Goal: Information Seeking & Learning: Learn about a topic

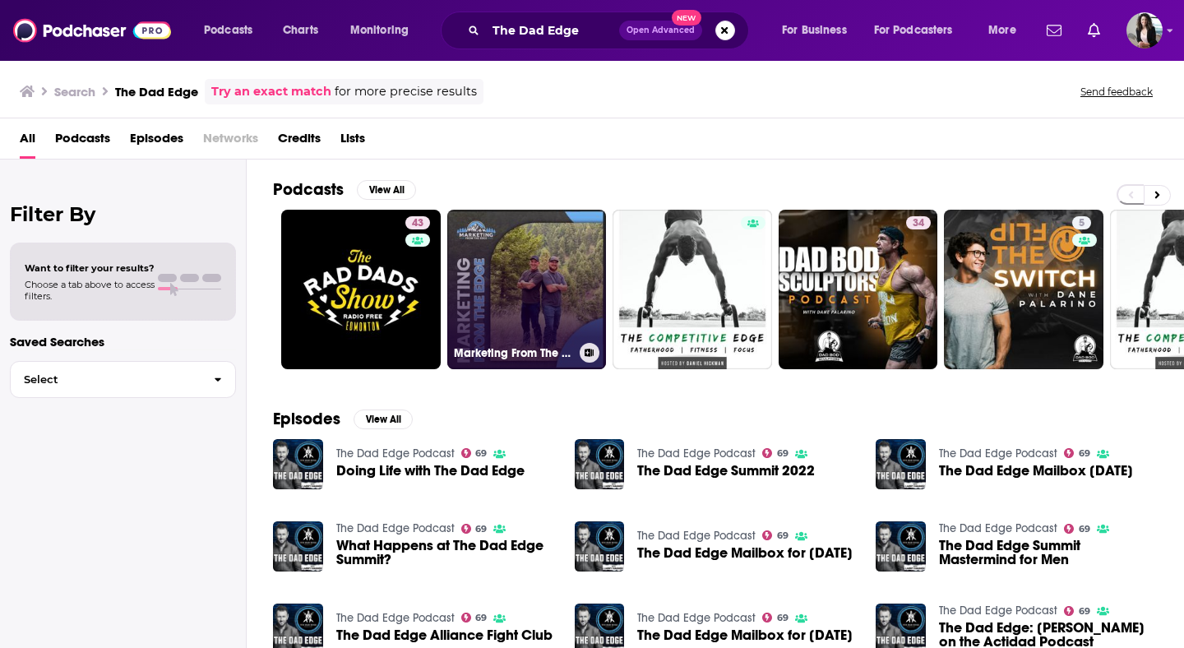
scroll to position [32, 0]
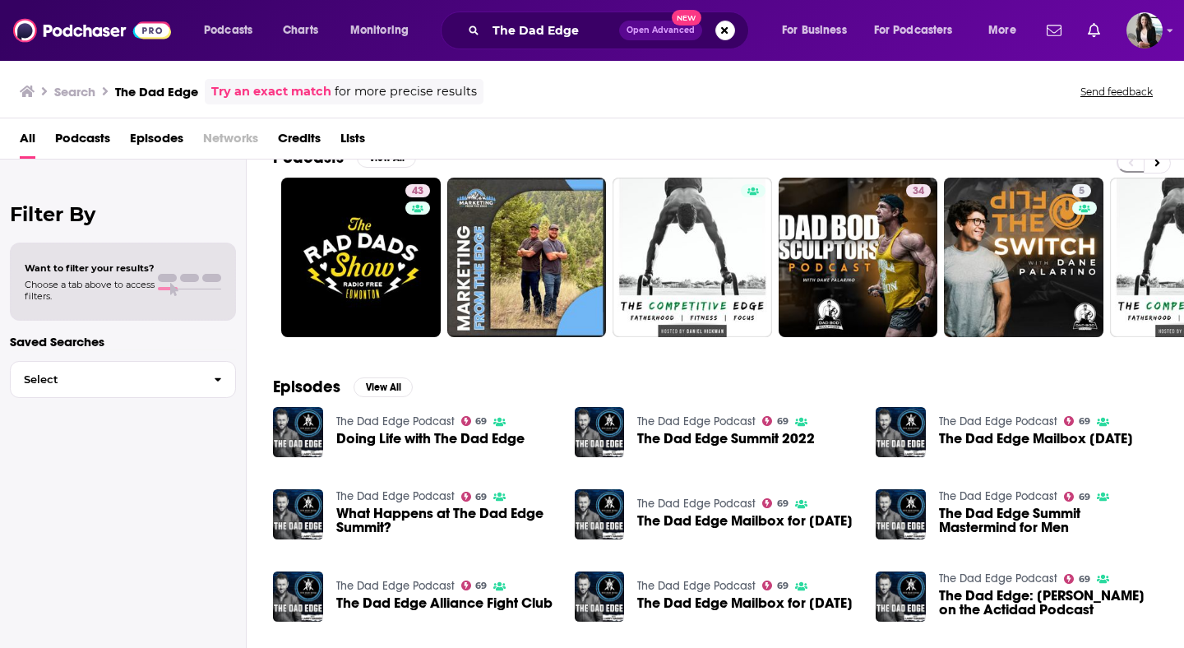
click at [410, 418] on link "The Dad Edge Podcast" at bounding box center [395, 422] width 118 height 14
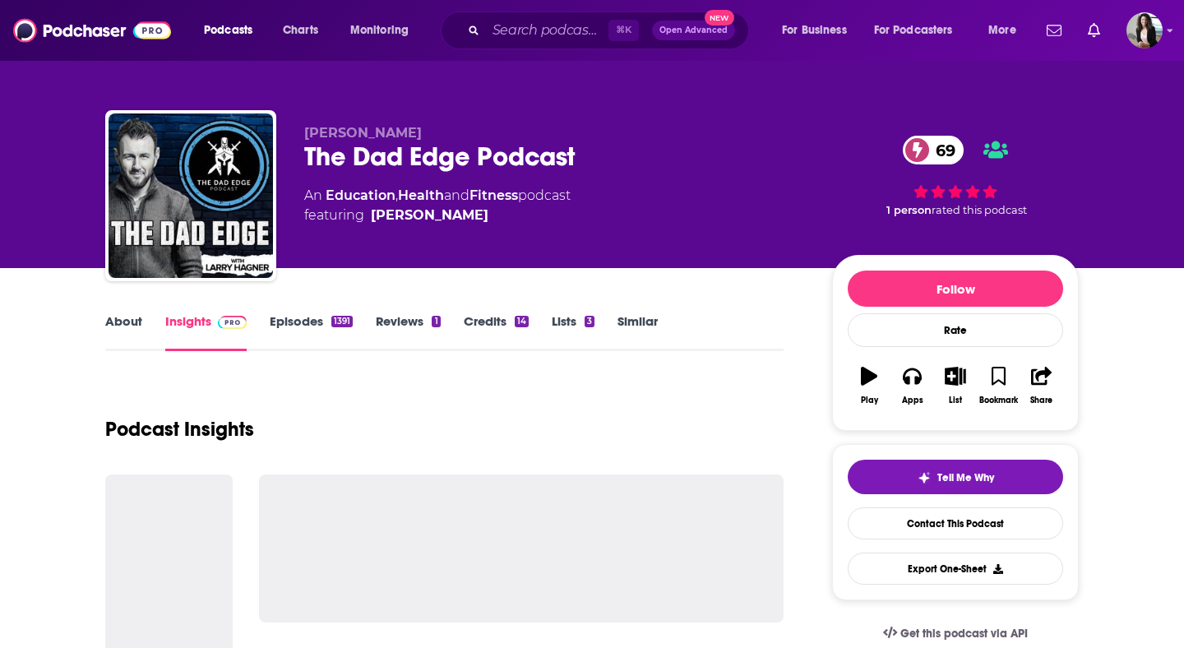
click at [133, 318] on link "About" at bounding box center [123, 332] width 37 height 38
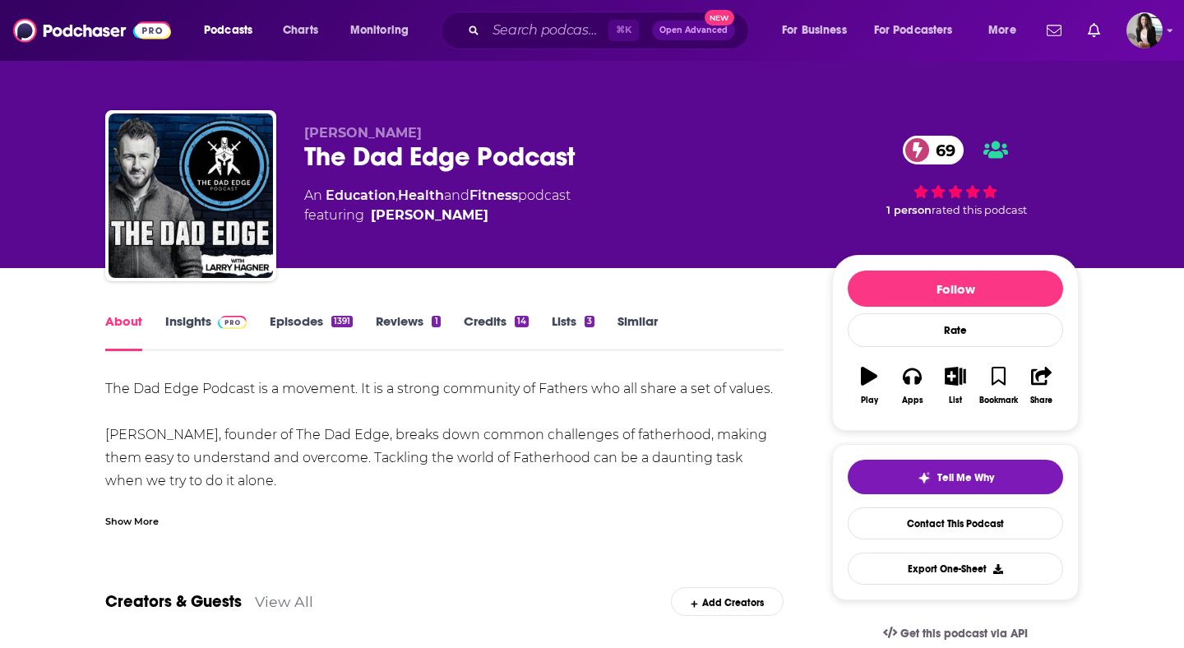
click at [148, 517] on div "Show More" at bounding box center [131, 520] width 53 height 16
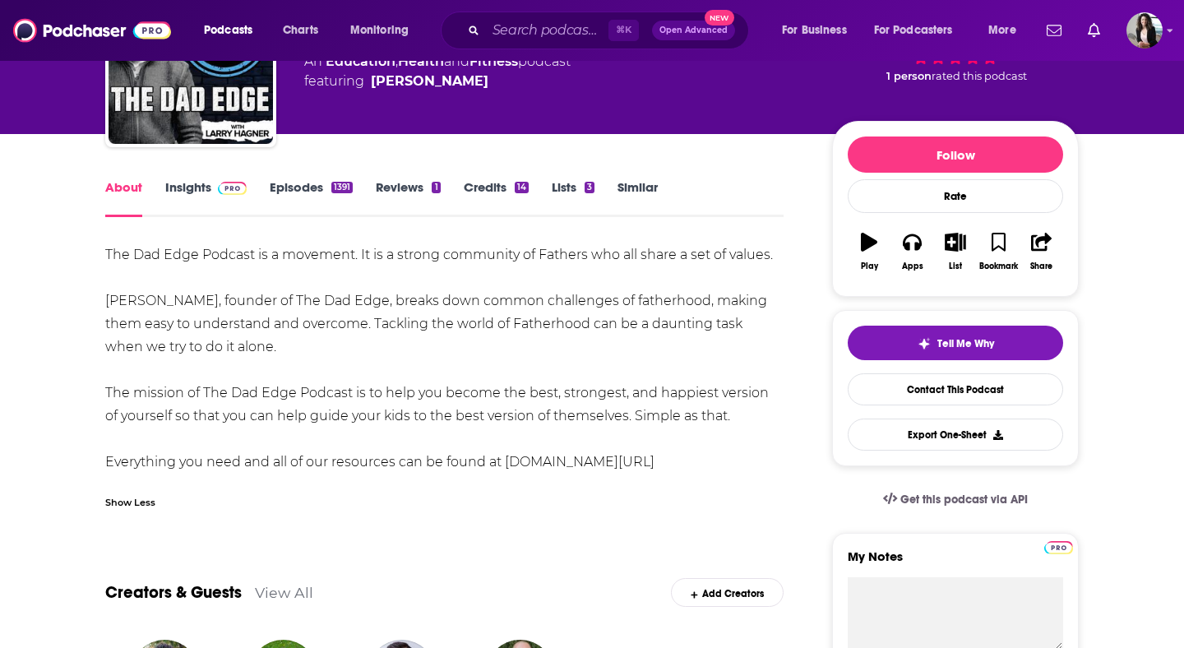
scroll to position [138, 0]
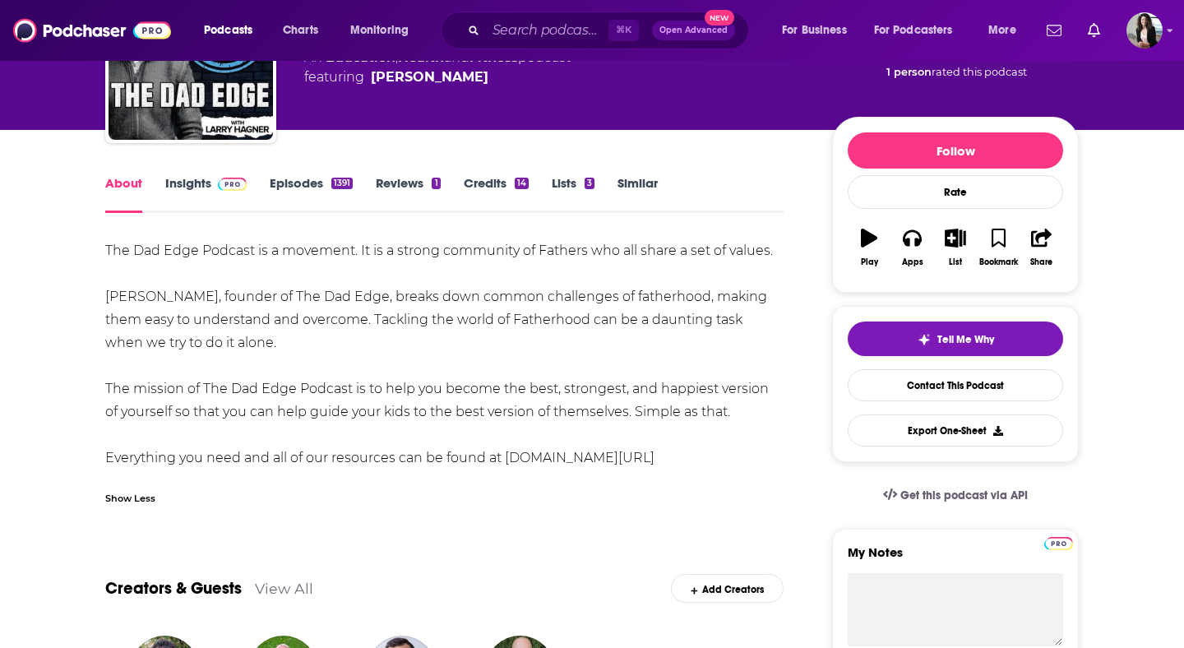
click at [290, 194] on link "Episodes 1391" at bounding box center [311, 194] width 83 height 38
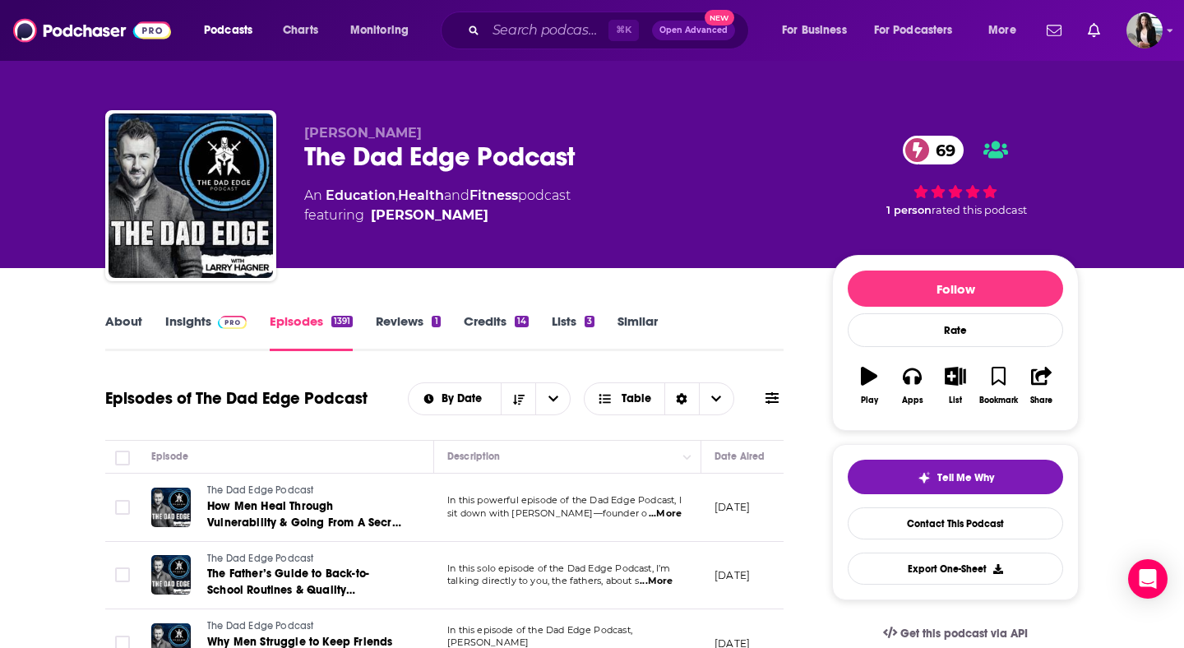
click at [220, 333] on link "Insights" at bounding box center [205, 332] width 81 height 38
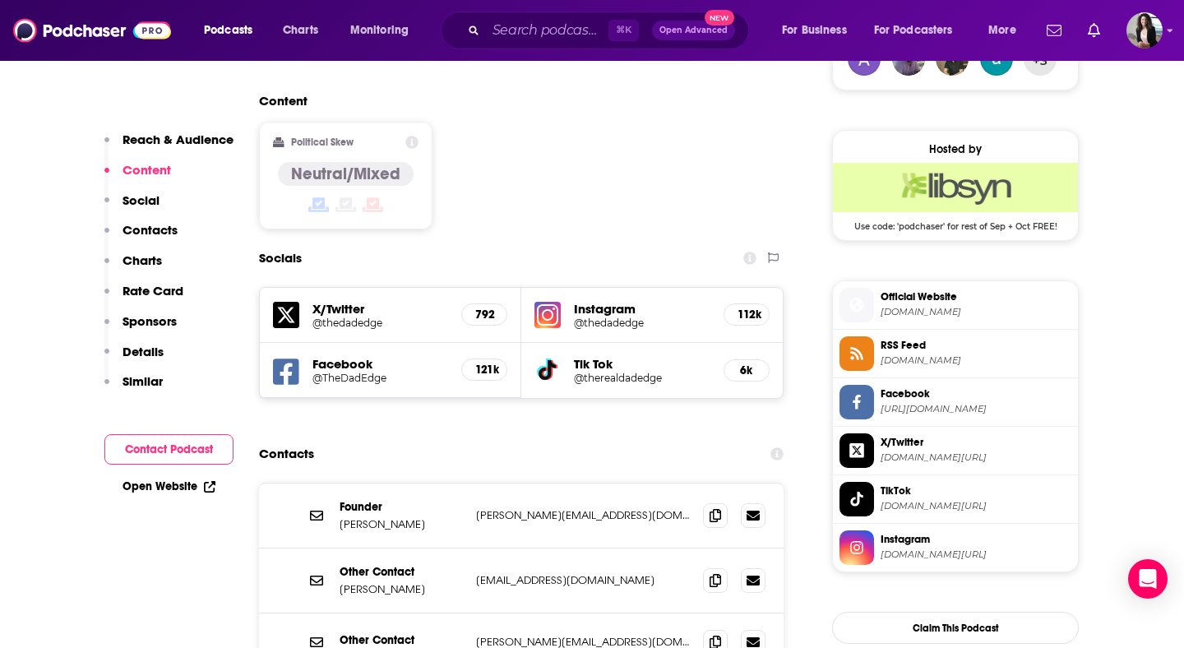
scroll to position [1443, 0]
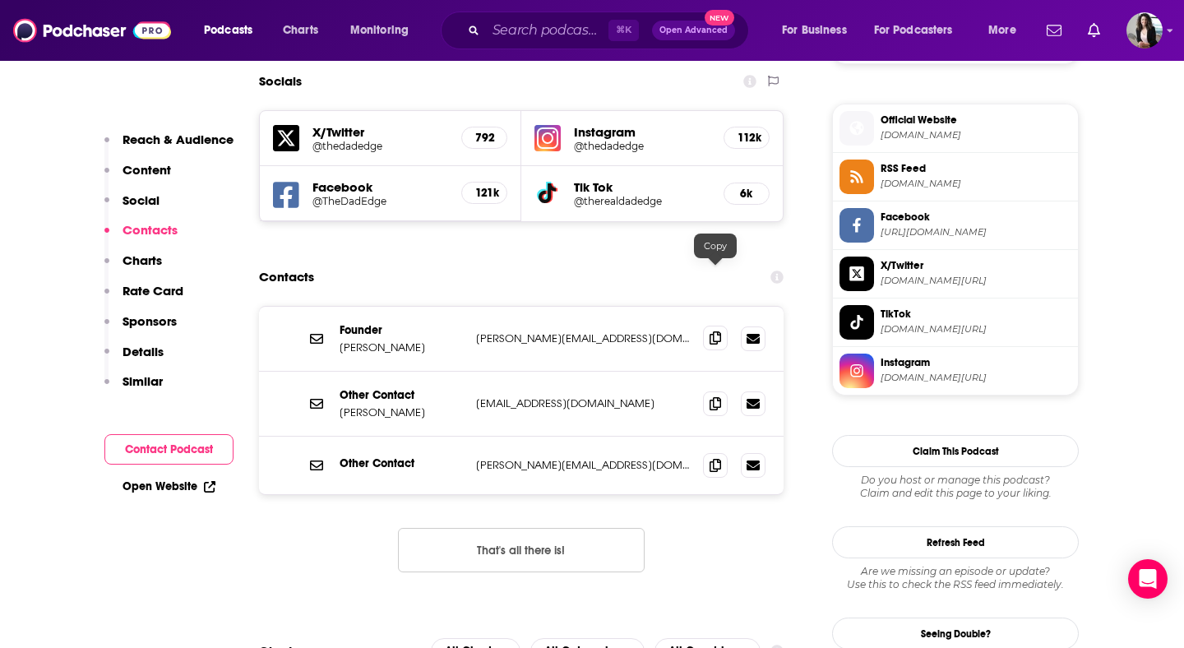
click at [711, 326] on span at bounding box center [715, 338] width 25 height 25
click at [567, 25] on input "Search podcasts, credits, & more..." at bounding box center [547, 30] width 123 height 26
paste input "The Man Enough Podcast"
type input "The Man Enough Podcast"
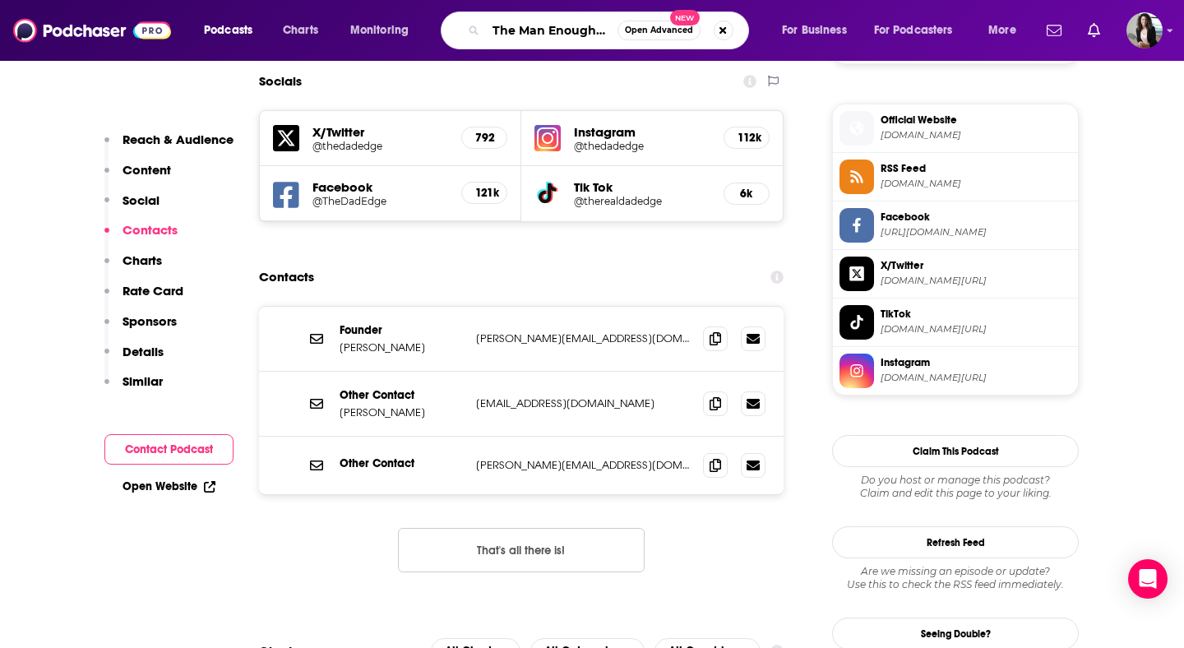
scroll to position [0, 37]
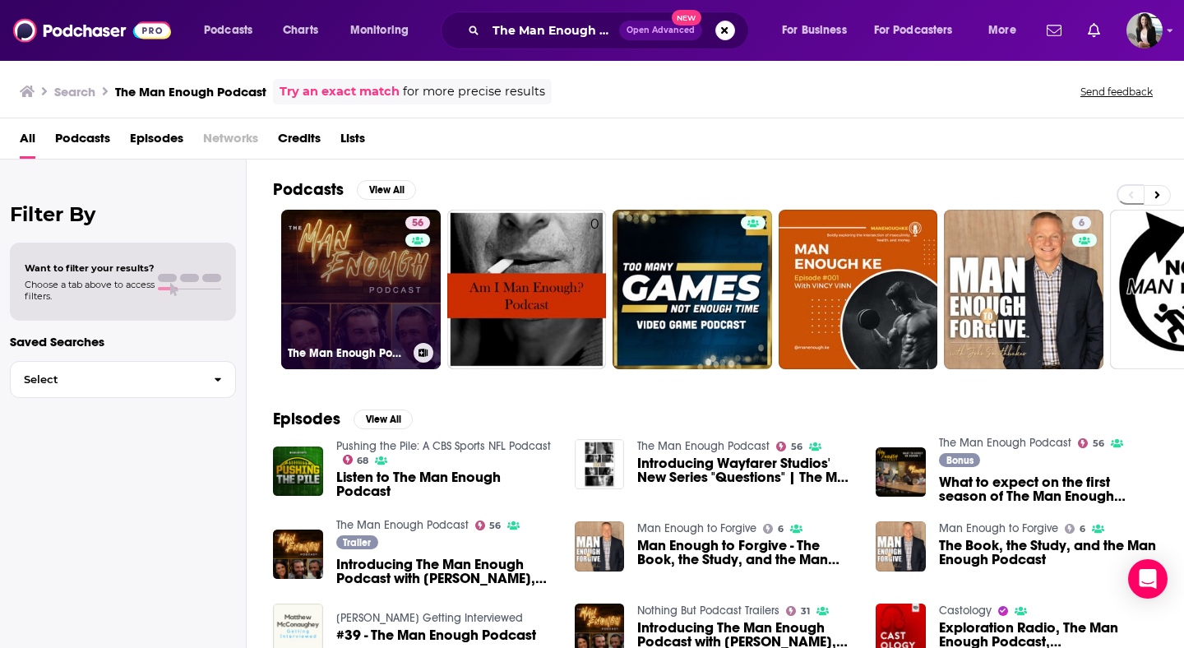
click at [399, 282] on link "56 The Man Enough Podcast" at bounding box center [361, 290] width 160 height 160
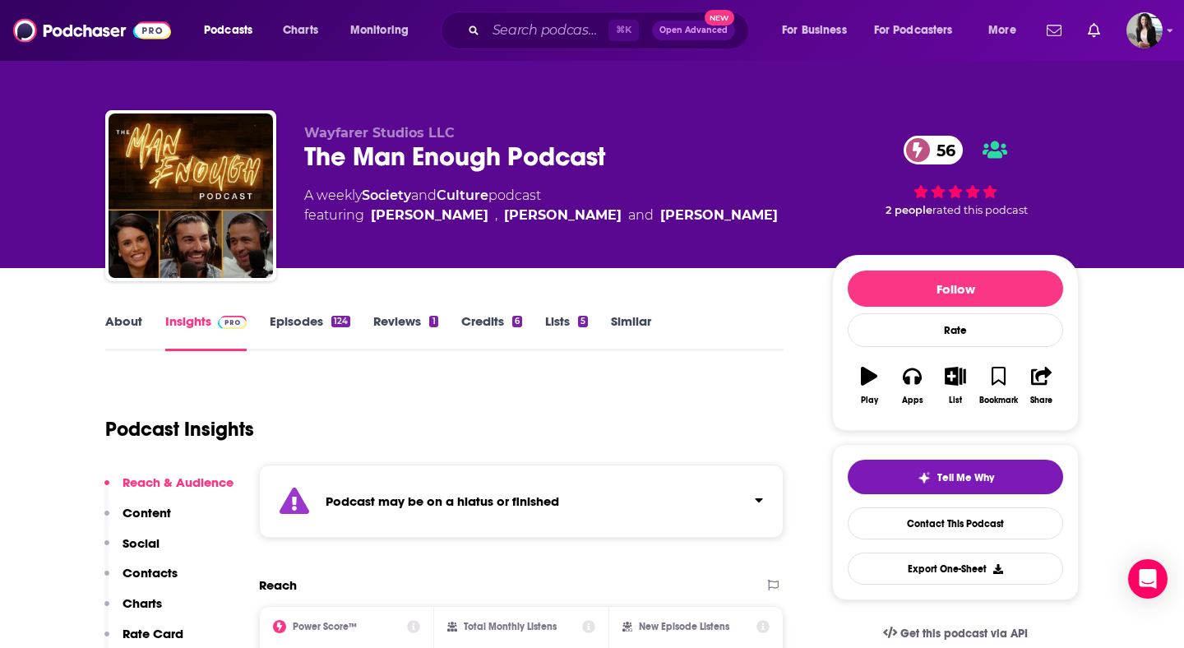
click at [314, 326] on link "Episodes 124" at bounding box center [310, 332] width 81 height 38
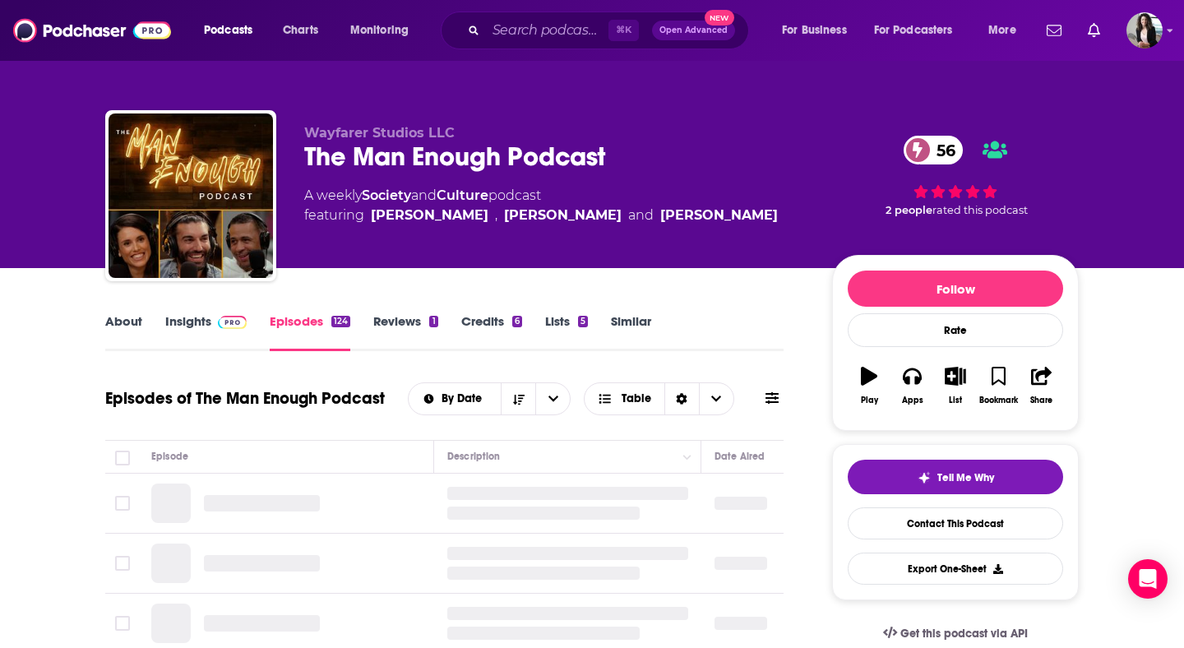
scroll to position [113, 0]
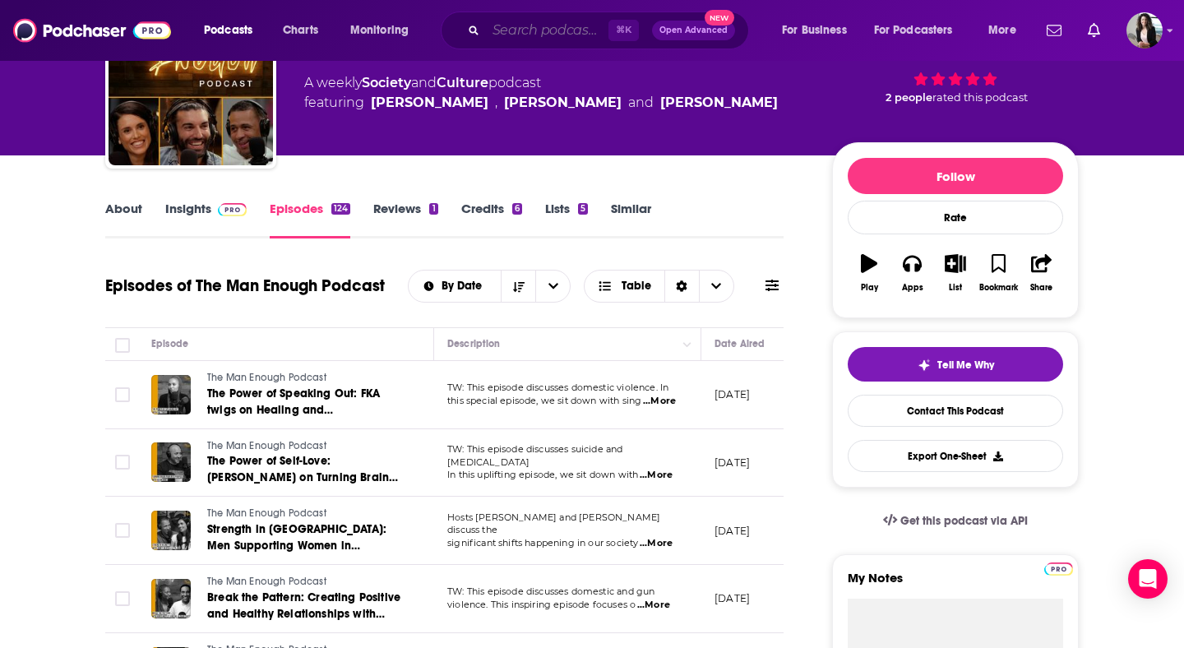
click at [551, 30] on input "Search podcasts, credits, & more..." at bounding box center [547, 30] width 123 height 26
paste input "The [PERSON_NAME] Podcast"
type input "The [PERSON_NAME] Podcast"
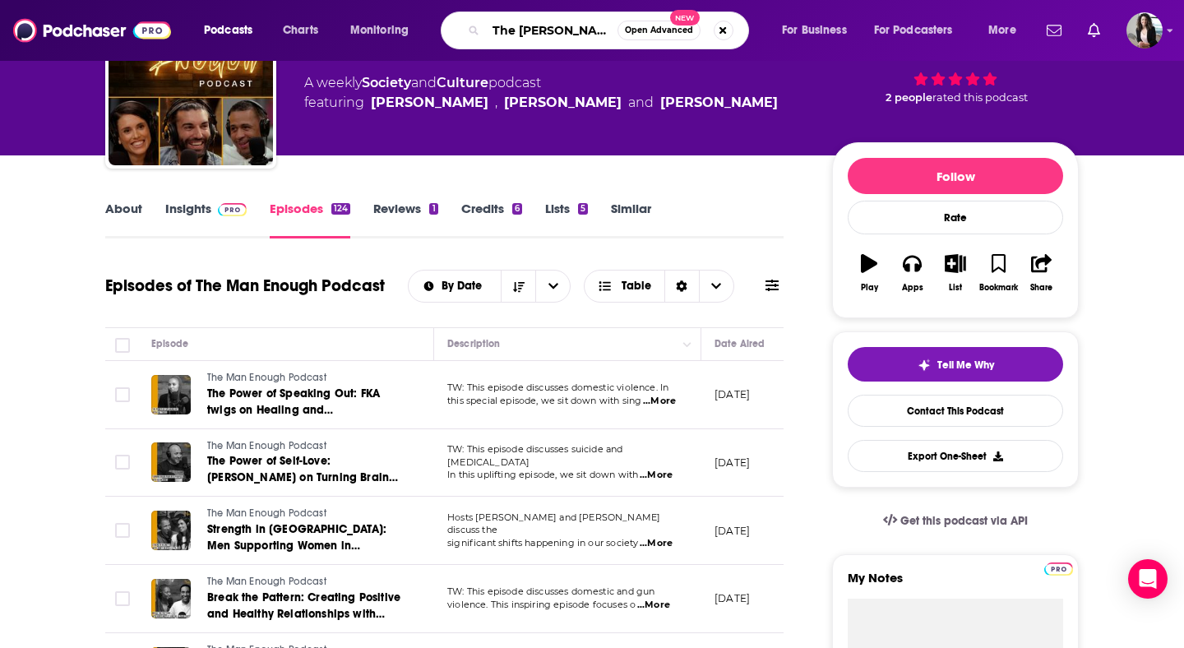
scroll to position [0, 38]
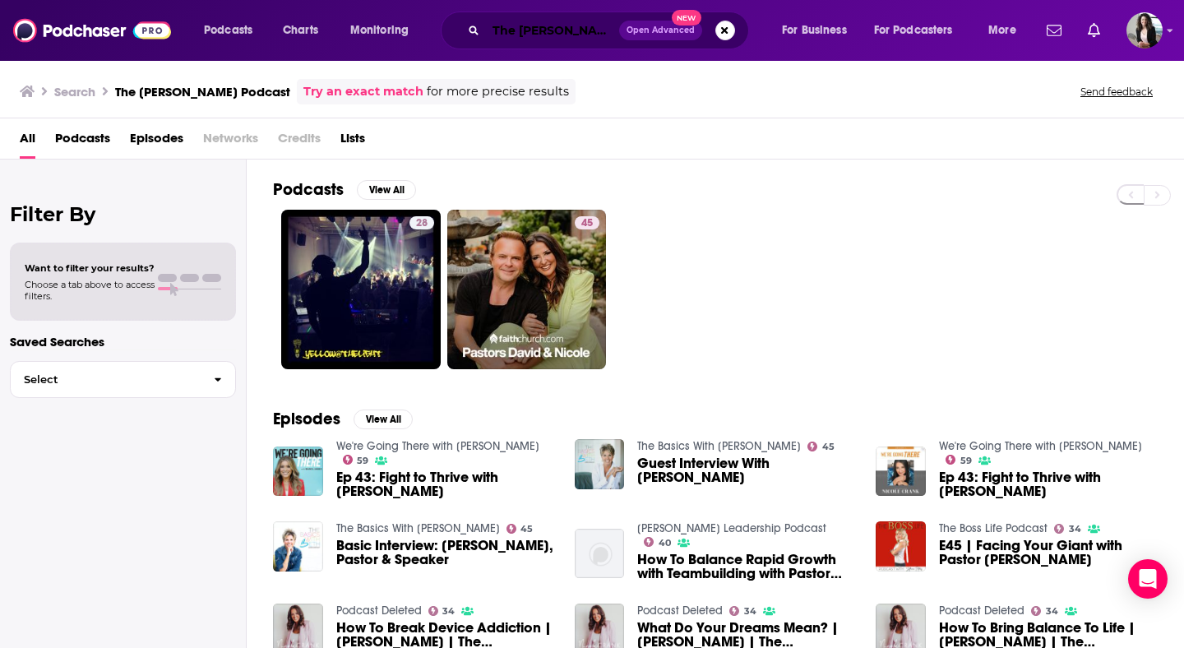
click at [546, 32] on input "The [PERSON_NAME] Podcast" at bounding box center [552, 30] width 133 height 26
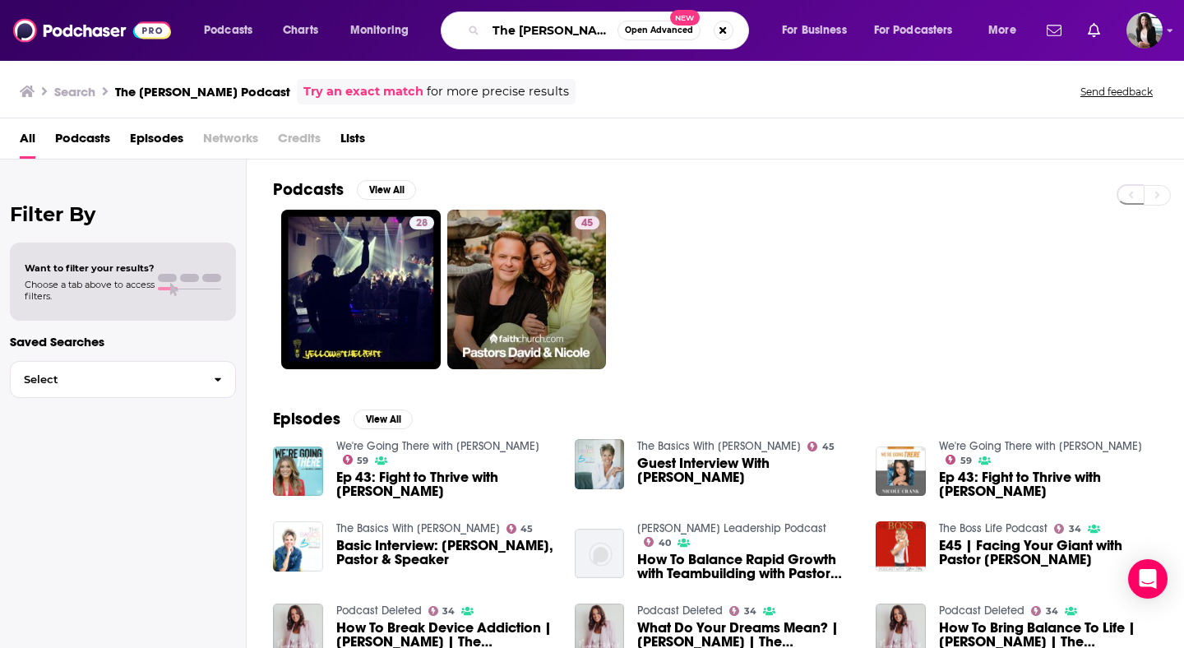
click at [546, 32] on input "The [PERSON_NAME] Podcast" at bounding box center [552, 30] width 132 height 26
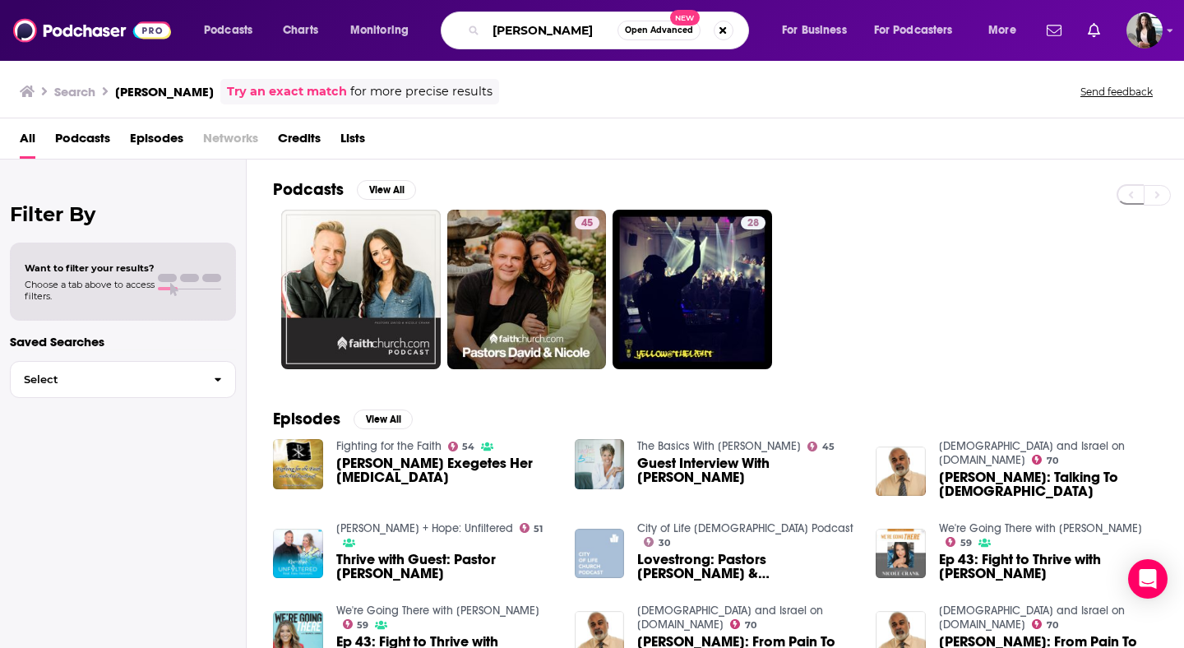
click at [541, 40] on input "[PERSON_NAME]" at bounding box center [552, 30] width 132 height 26
paste input "The Conversation with [PERSON_NAME]"
click at [541, 40] on input "[PERSON_NAME] Conversation with [PERSON_NAME]" at bounding box center [552, 30] width 132 height 26
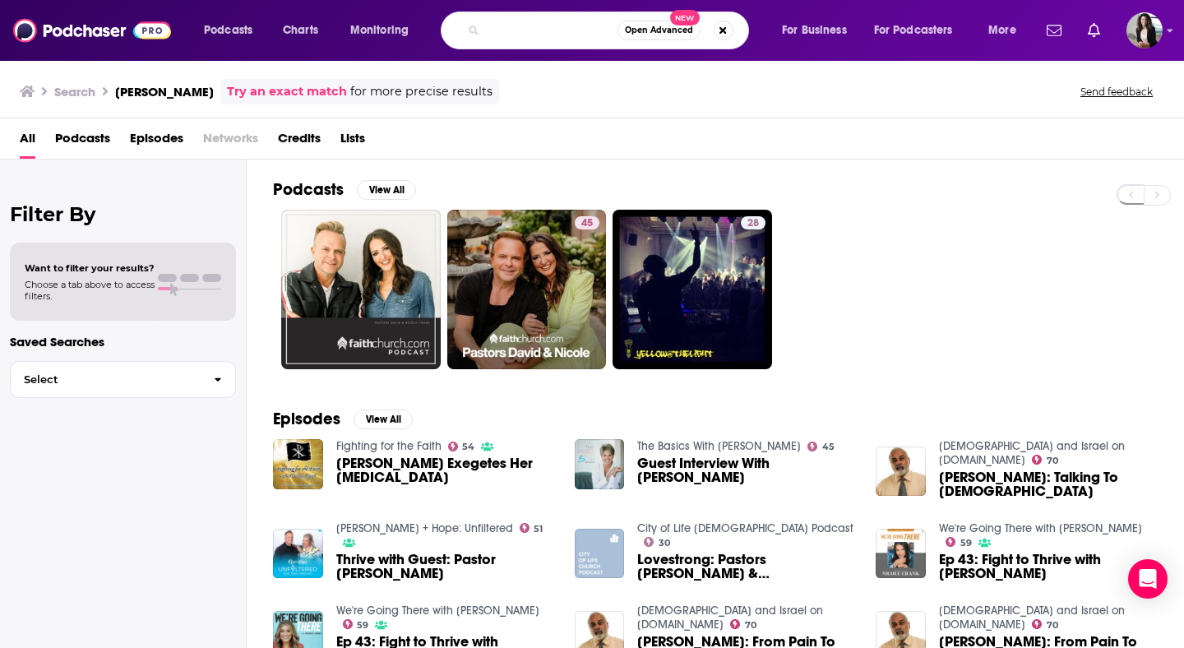
click at [541, 40] on input "[PERSON_NAME] Conversation with [PERSON_NAME]" at bounding box center [552, 30] width 132 height 26
paste input "Search podcasts, credits, & more..."
type input "The Conversation with [PERSON_NAME]"
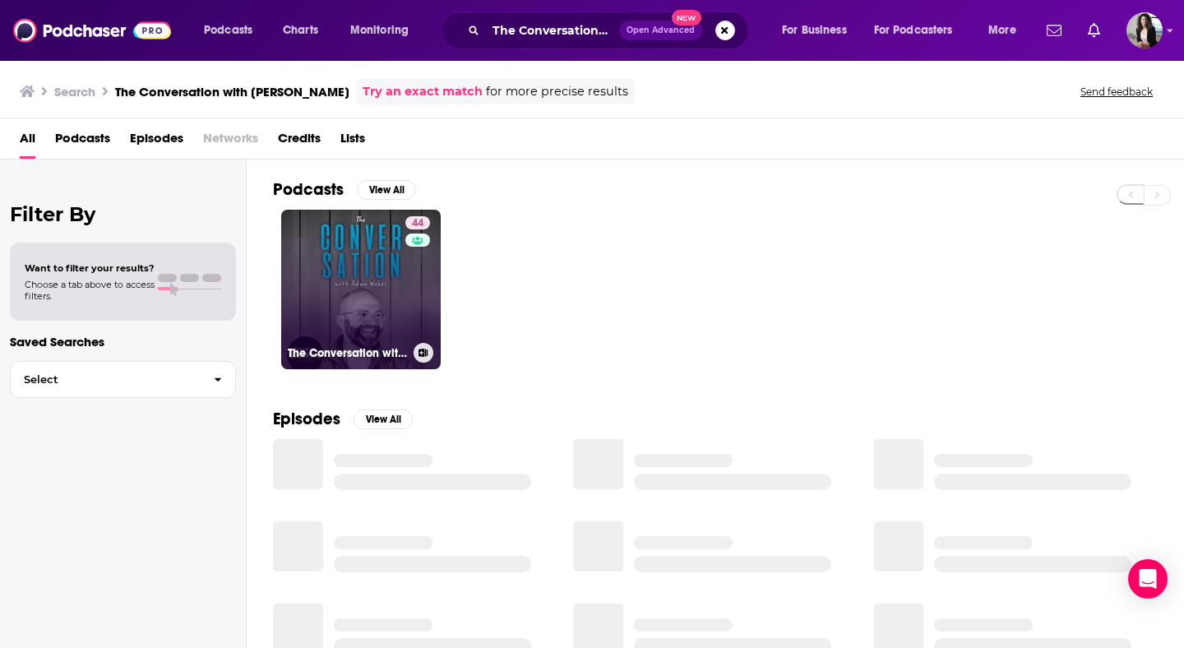
click at [352, 240] on link "44 The Conversation with [PERSON_NAME]" at bounding box center [361, 290] width 160 height 160
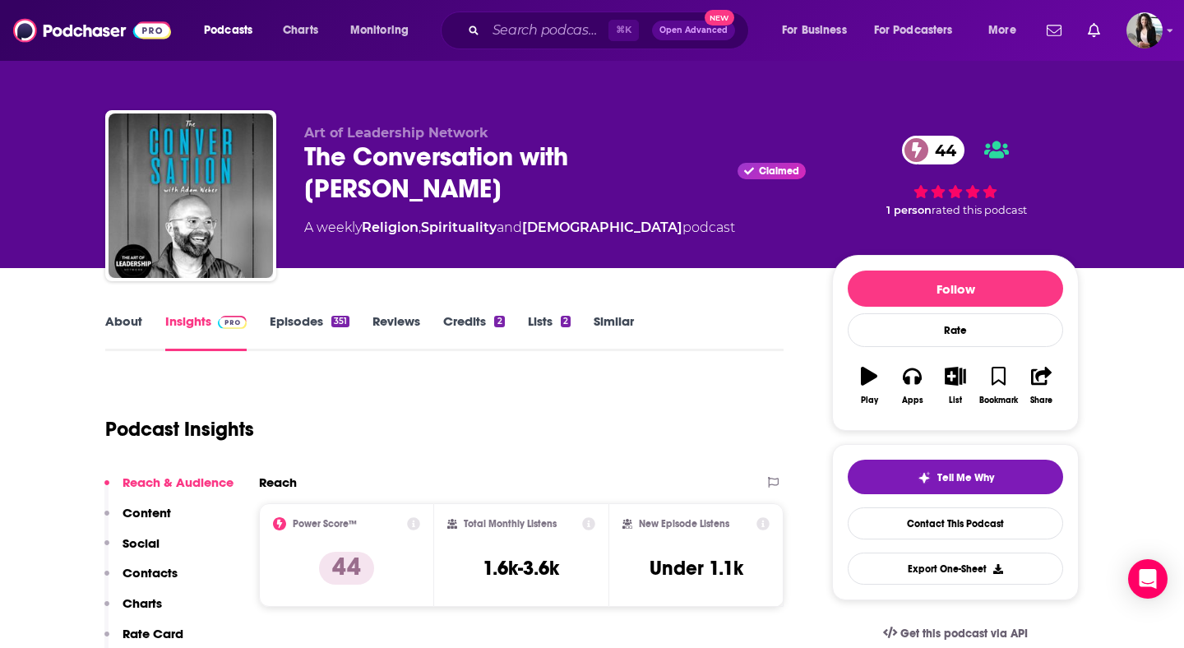
click at [131, 324] on link "About" at bounding box center [123, 332] width 37 height 38
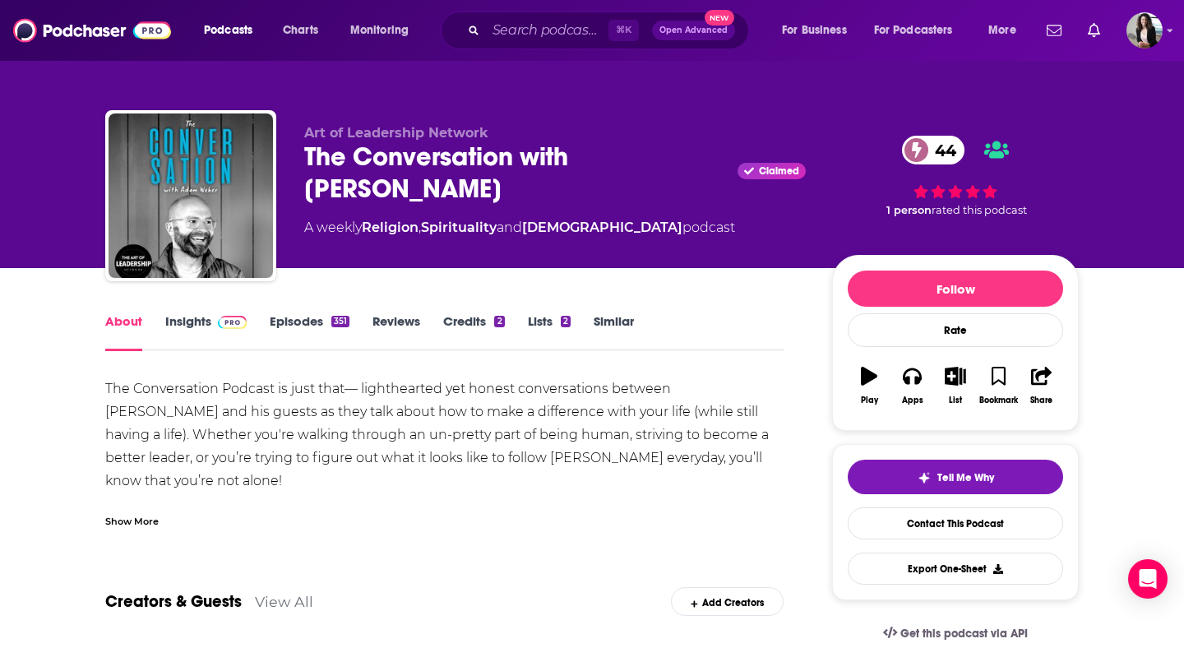
click at [178, 337] on link "Insights" at bounding box center [205, 332] width 81 height 38
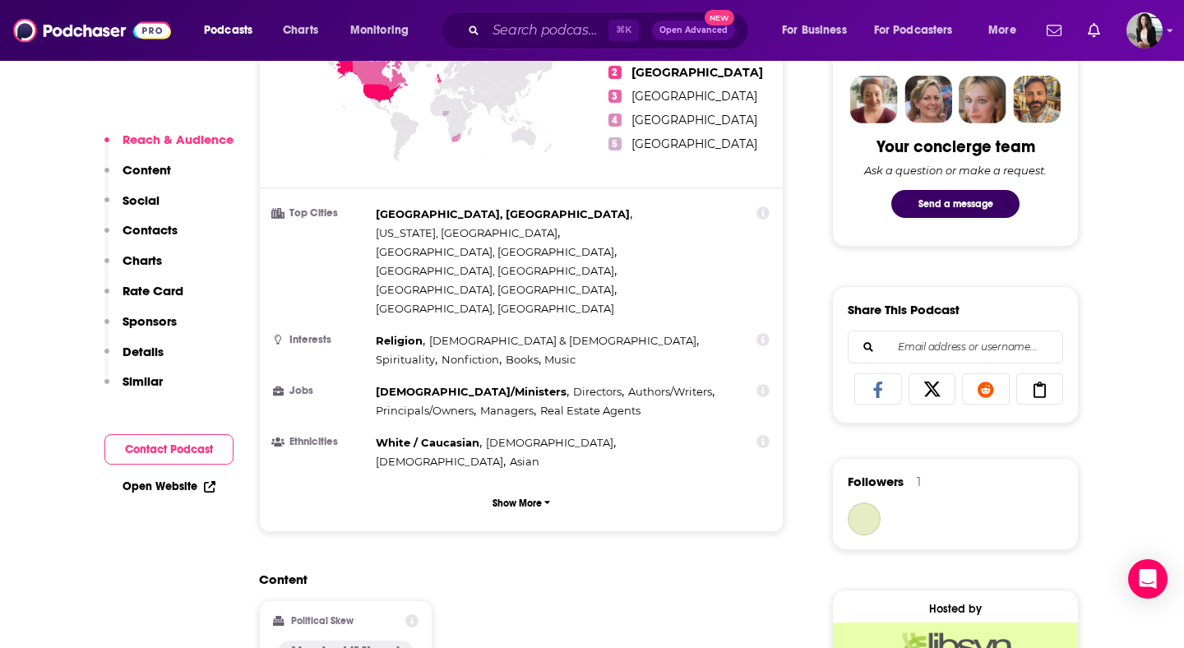
scroll to position [1069, 0]
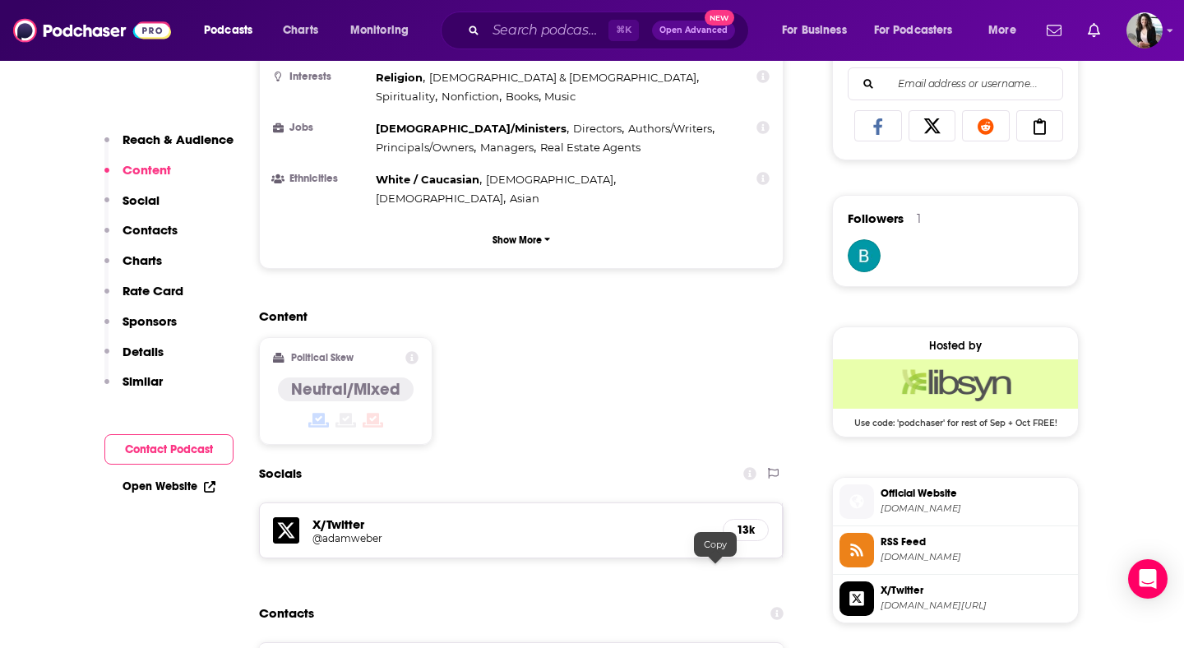
click at [569, 25] on input "Search podcasts, credits, & more..." at bounding box center [547, 30] width 123 height 26
paste input "The Connection Codes Podcast"
type input "The Connection Codes Podcast"
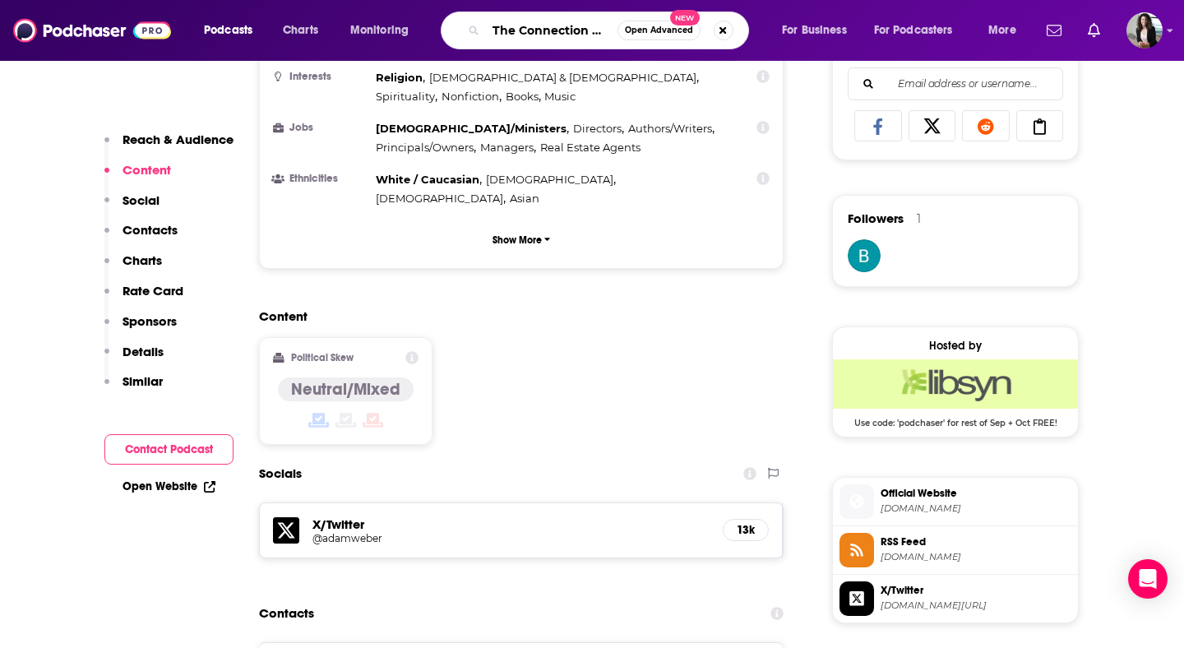
scroll to position [0, 71]
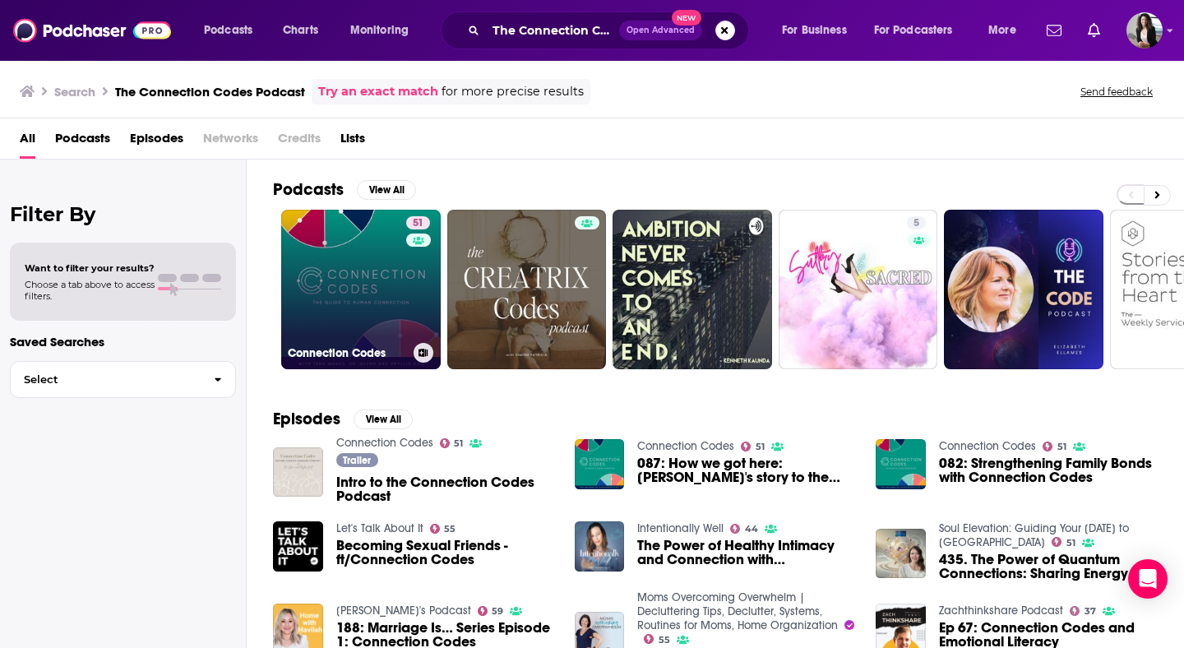
click at [380, 278] on link "51 Connection Codes" at bounding box center [361, 290] width 160 height 160
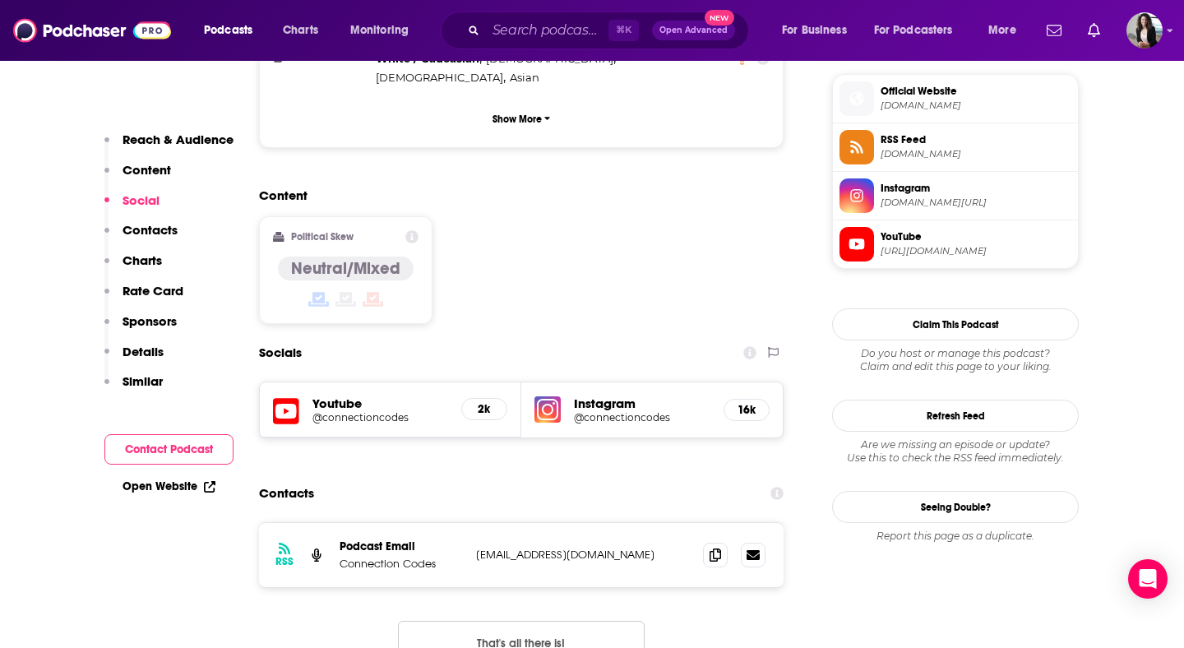
scroll to position [1207, 0]
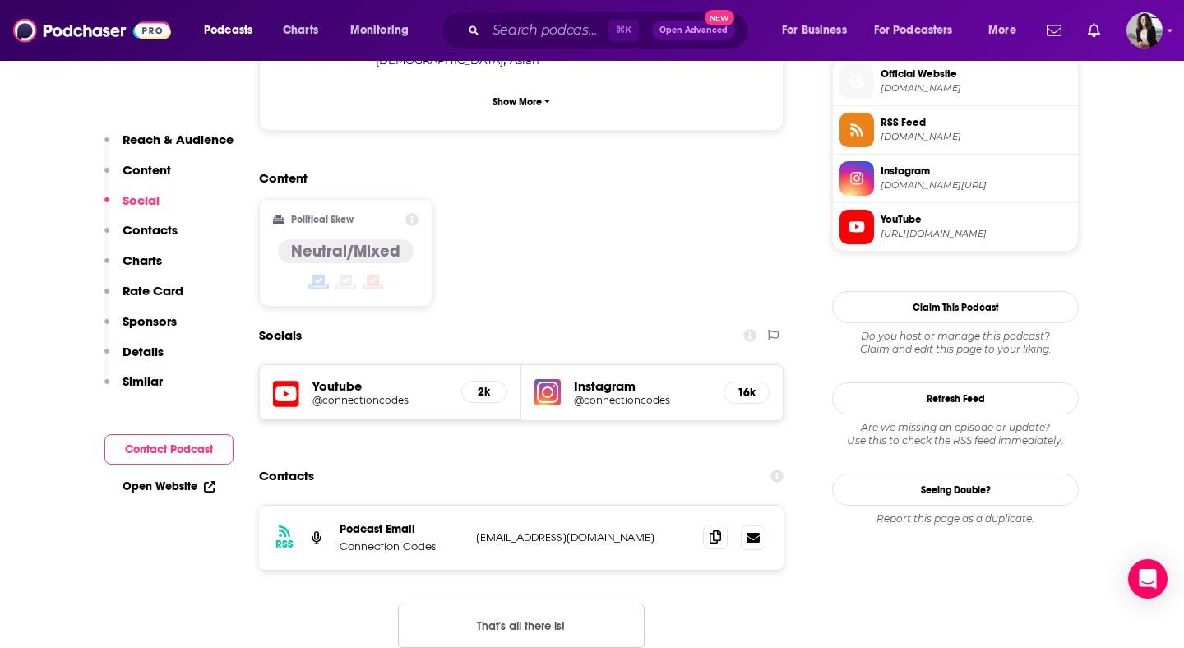
click at [708, 525] on span at bounding box center [715, 537] width 25 height 25
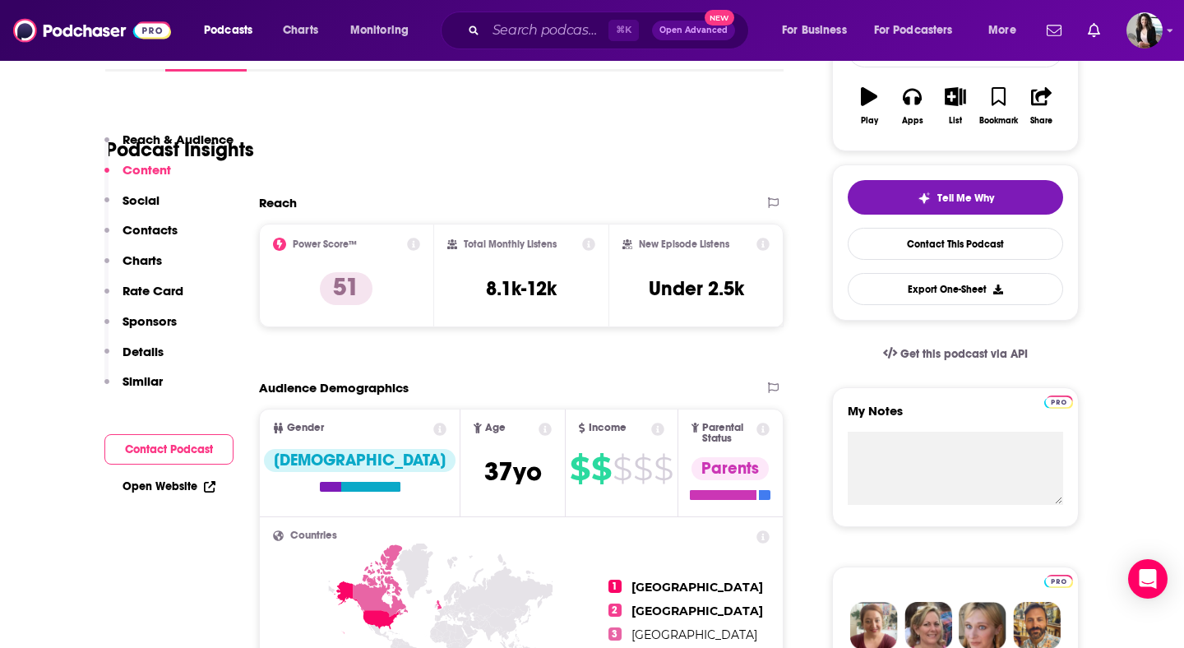
scroll to position [0, 0]
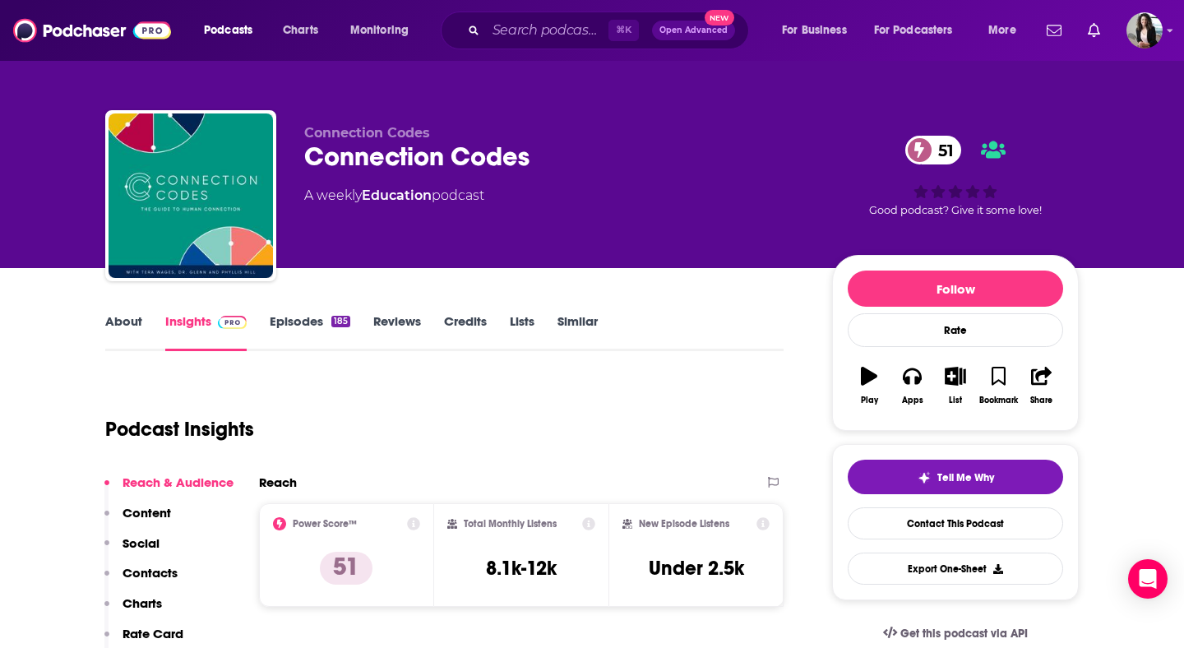
click at [132, 325] on link "About" at bounding box center [123, 332] width 37 height 38
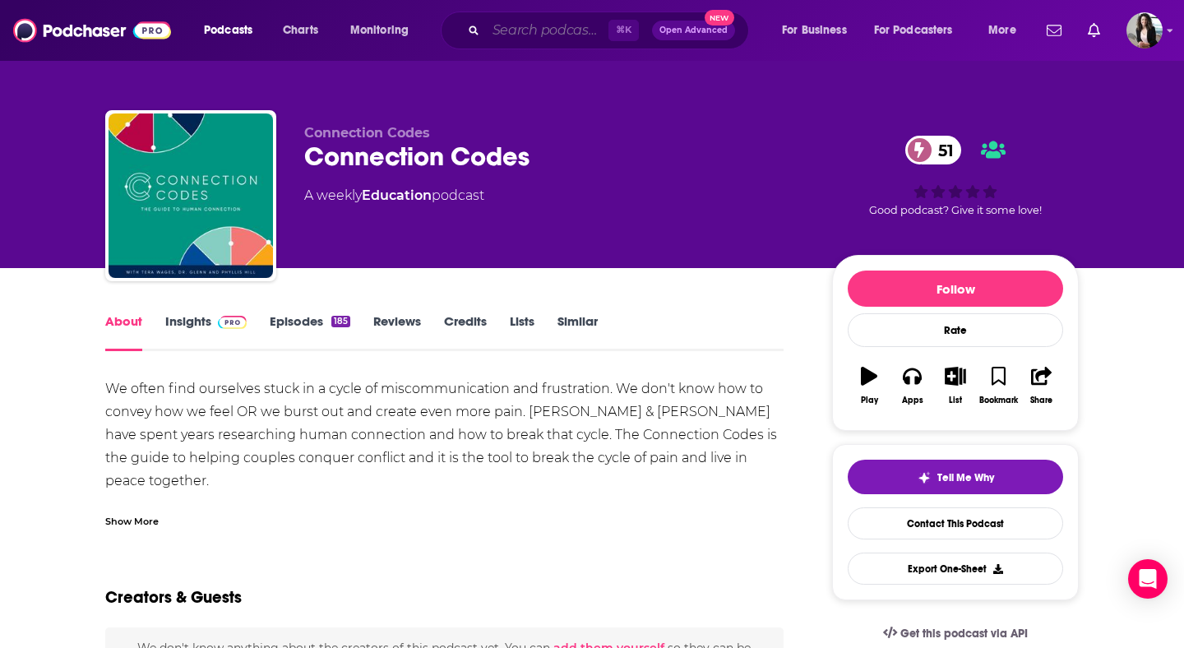
click at [572, 21] on input "Search podcasts, credits, & more..." at bounding box center [547, 30] width 123 height 26
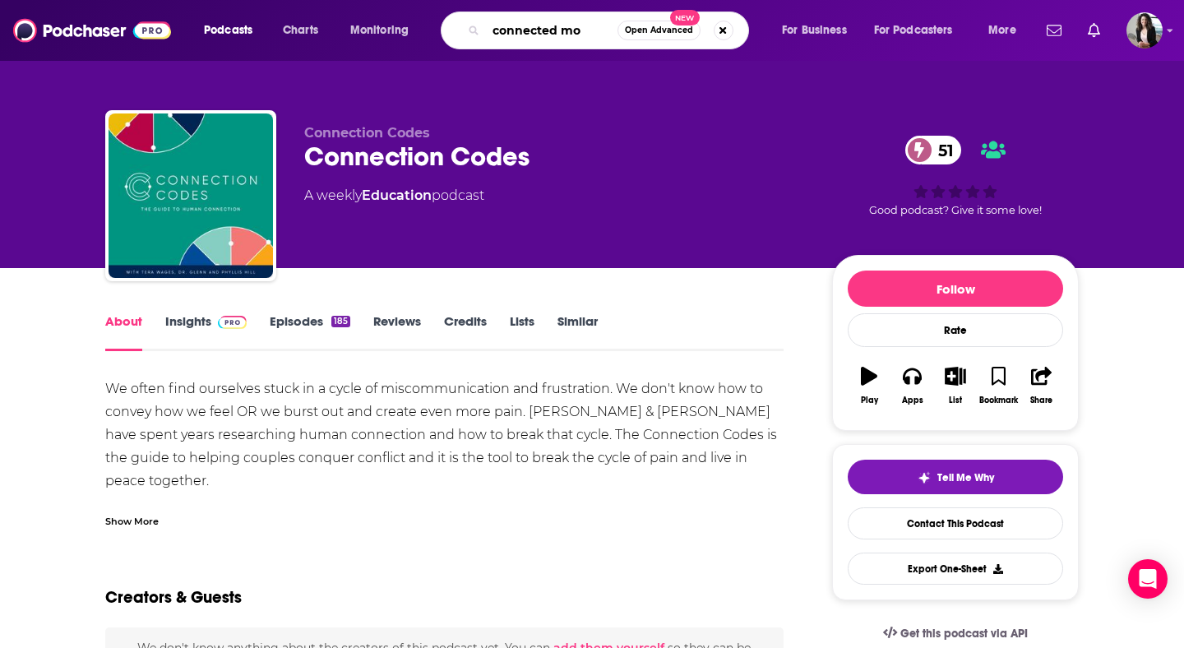
type input "connected mom"
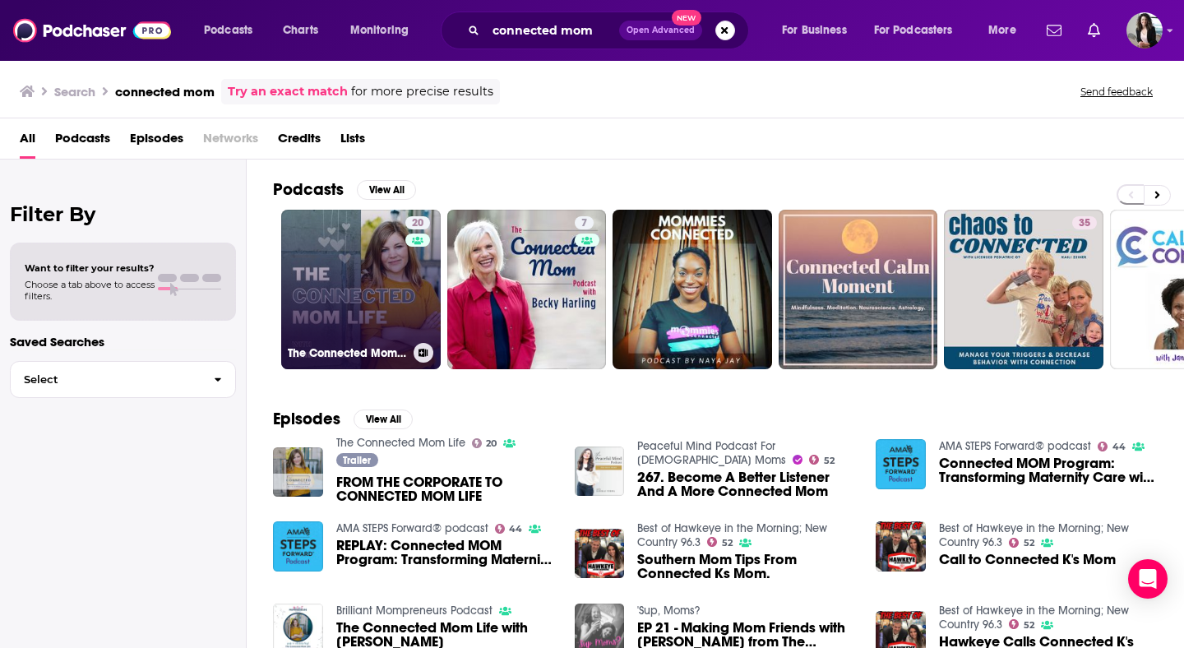
click at [317, 263] on link "20 The Connected Mom Life" at bounding box center [361, 290] width 160 height 160
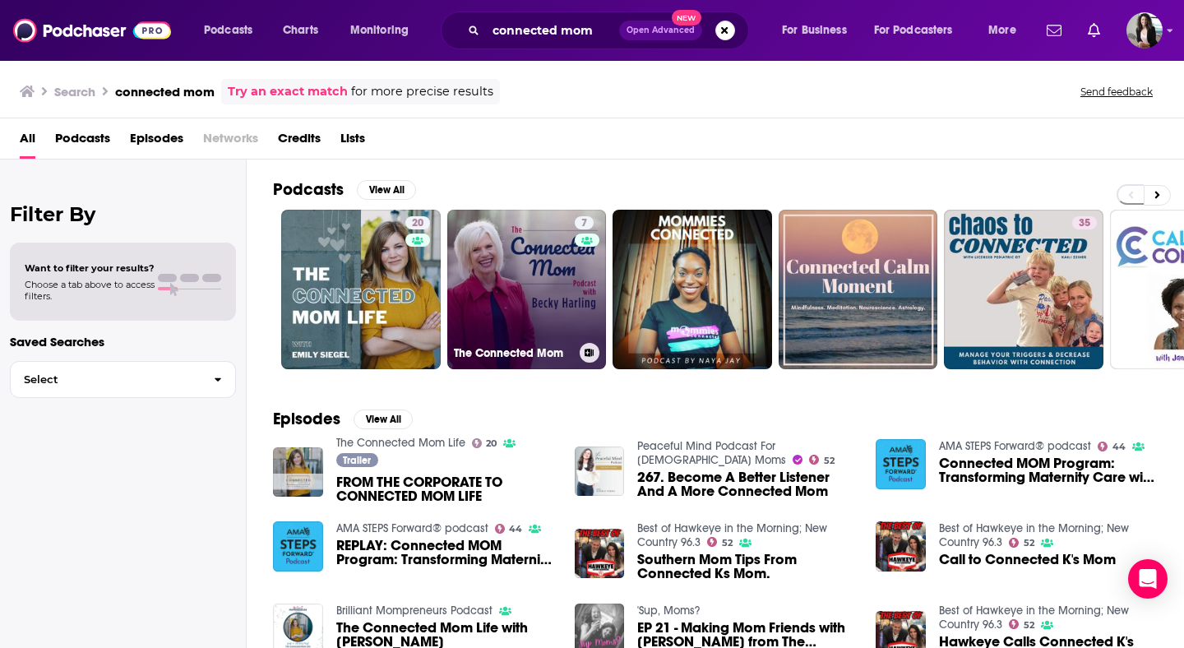
click at [521, 301] on link "7 The Connected Mom" at bounding box center [527, 290] width 160 height 160
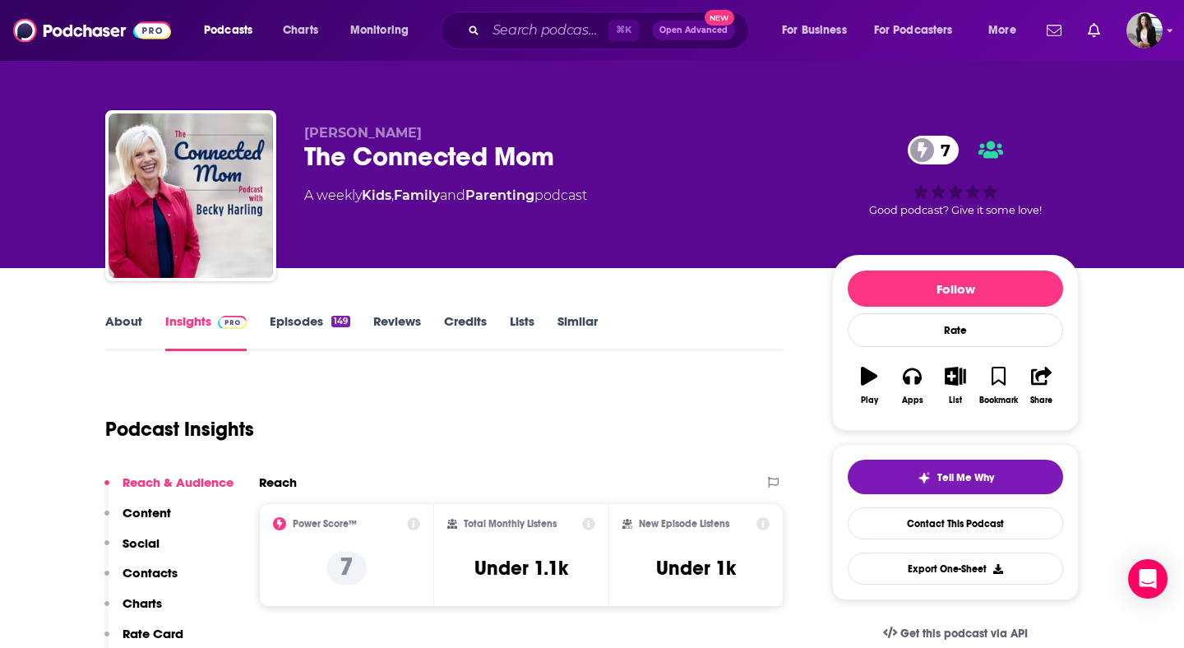
click at [303, 318] on link "Episodes 149" at bounding box center [310, 332] width 81 height 38
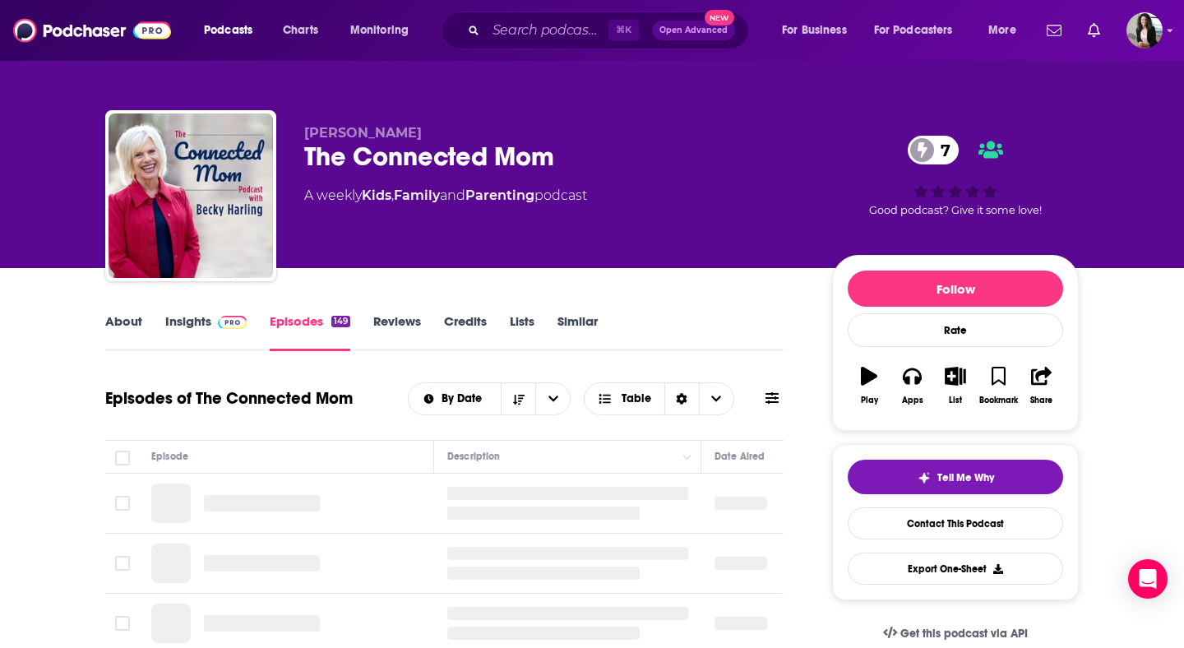
scroll to position [178, 0]
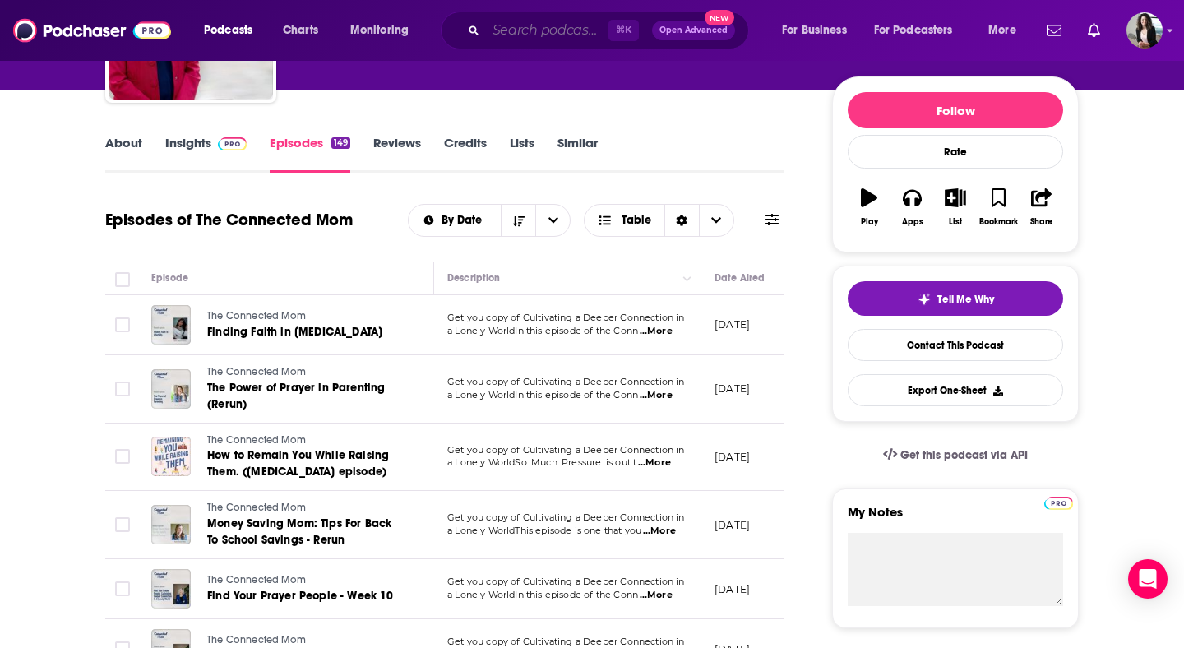
click at [586, 24] on input "Search podcasts, credits, & more..." at bounding box center [547, 30] width 123 height 26
paste input "Shifting Culture"
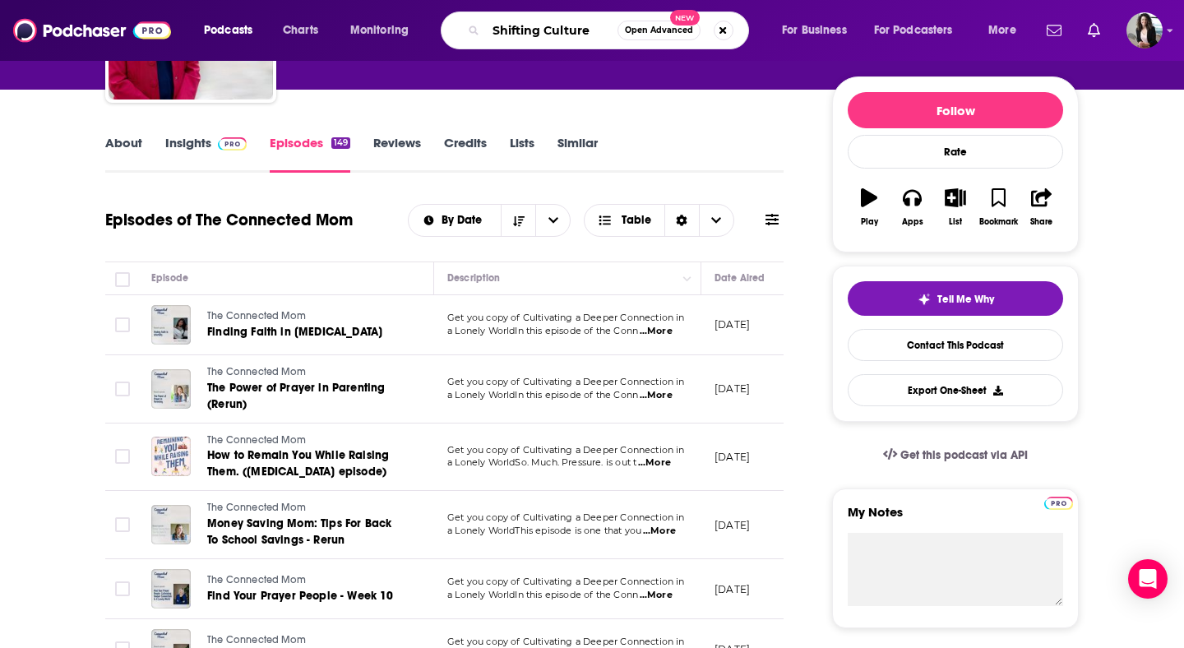
type input "Shifting Culture"
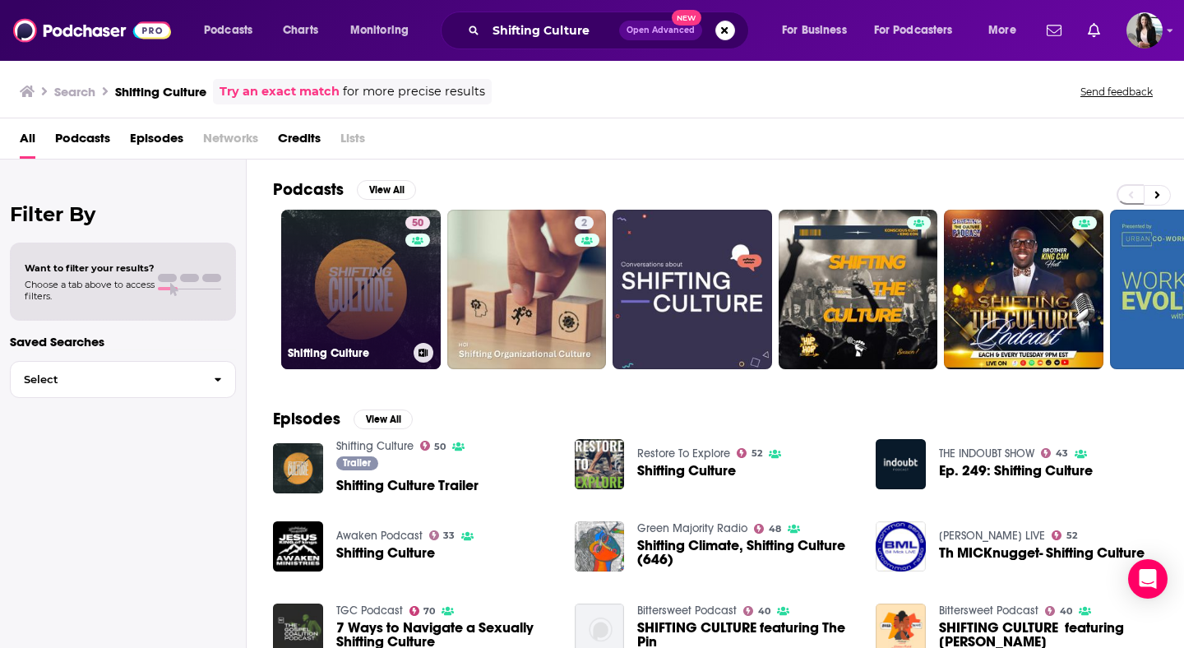
click at [352, 262] on link "50 Shifting Culture" at bounding box center [361, 290] width 160 height 160
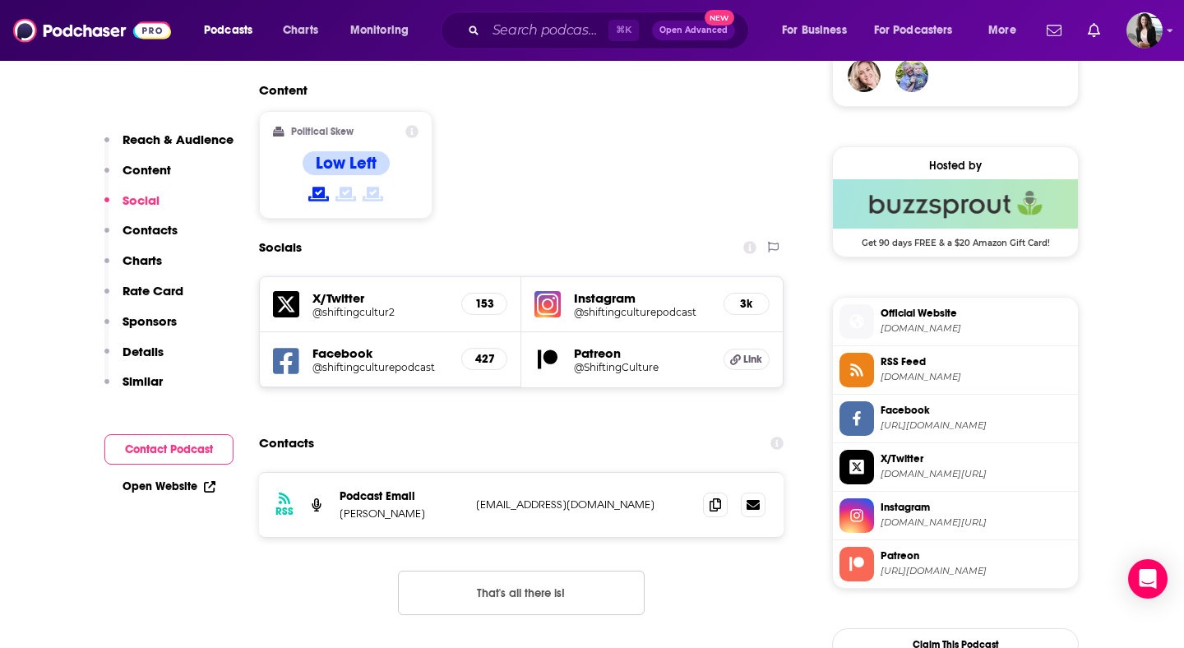
scroll to position [1287, 0]
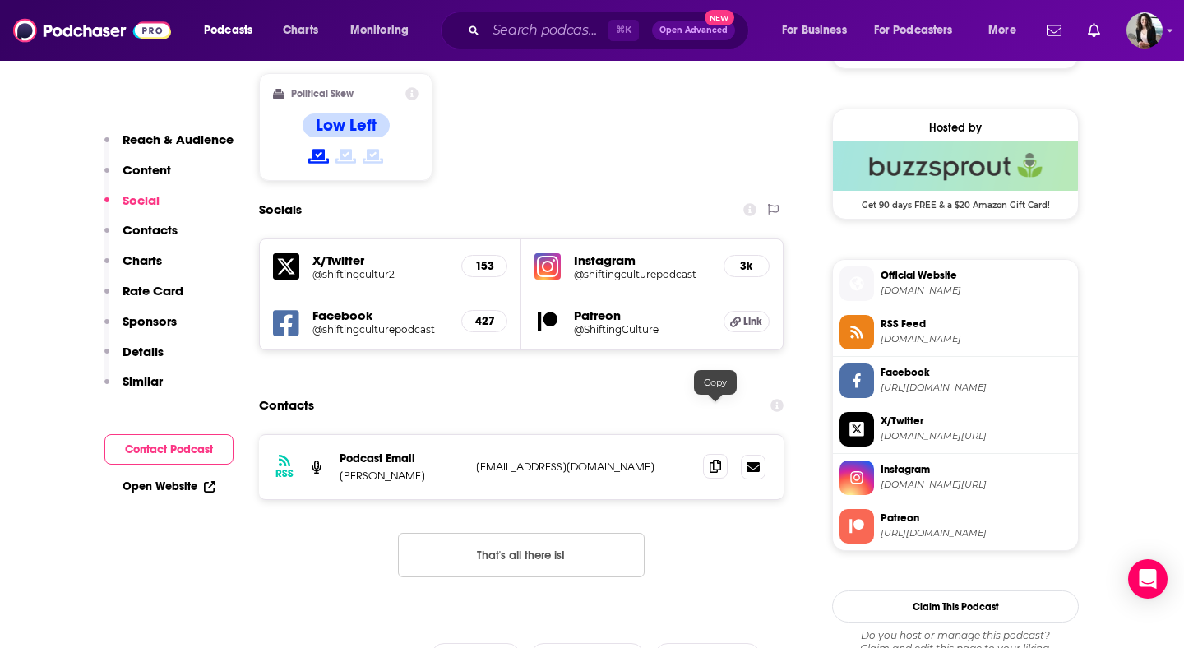
click at [720, 460] on icon at bounding box center [716, 466] width 12 height 13
click at [571, 33] on input "Search podcasts, credits, & more..." at bounding box center [547, 30] width 123 height 26
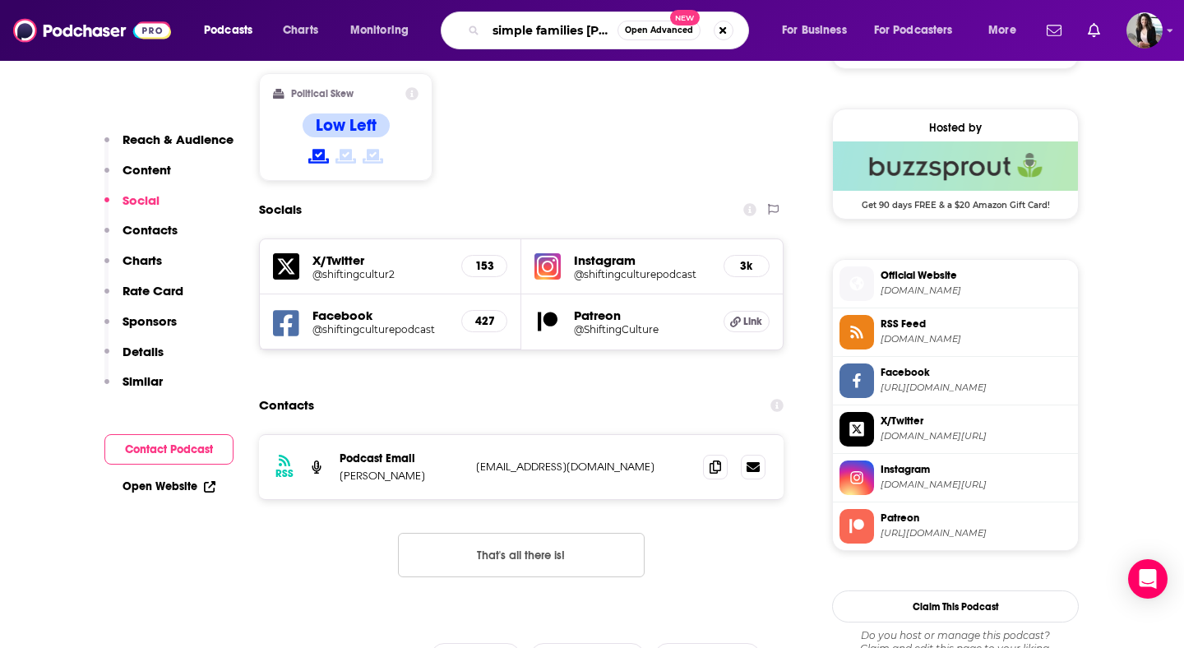
scroll to position [0, 14]
type input "simple families denaye"
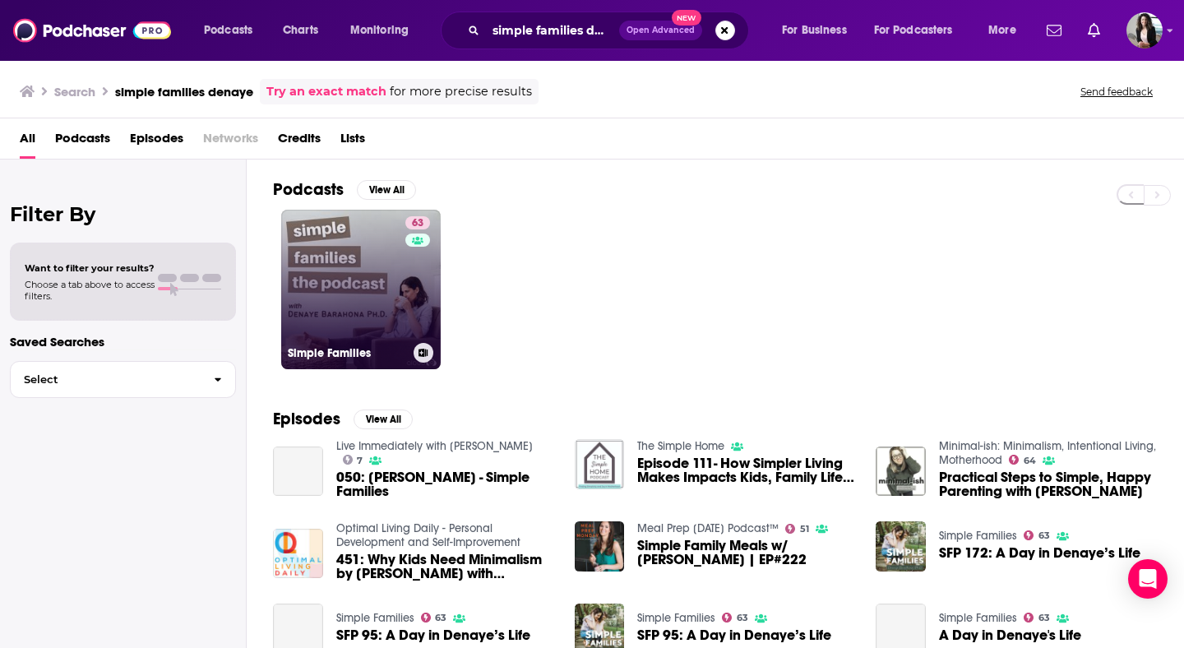
click at [303, 266] on link "63 Simple Families" at bounding box center [361, 290] width 160 height 160
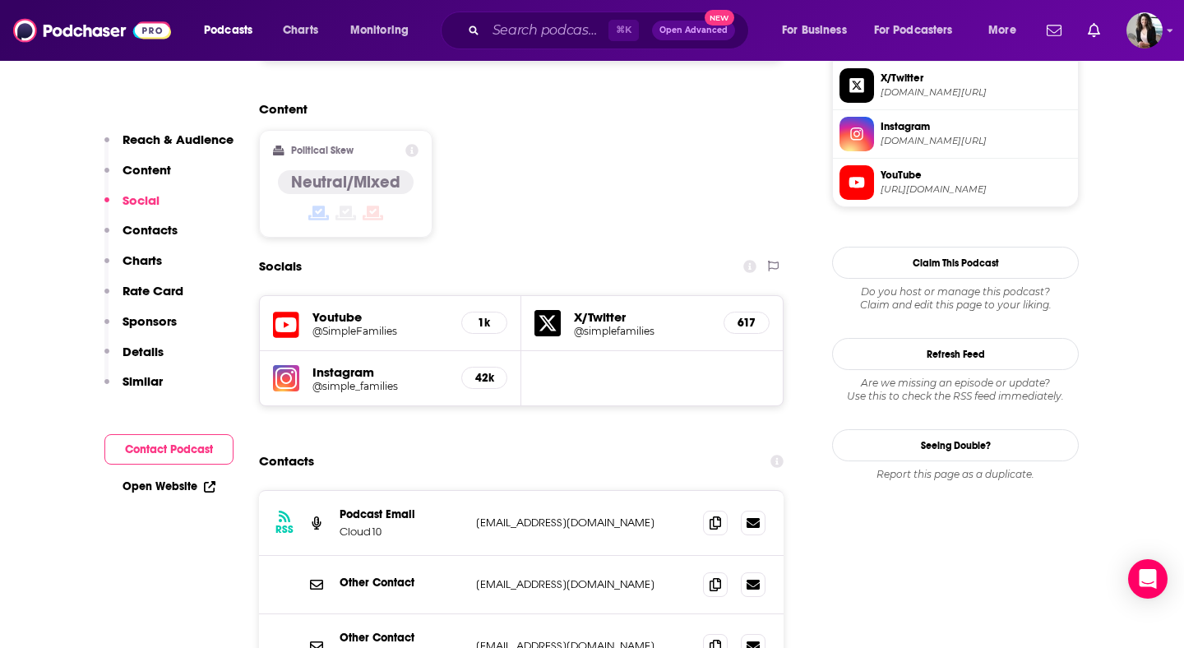
scroll to position [1443, 0]
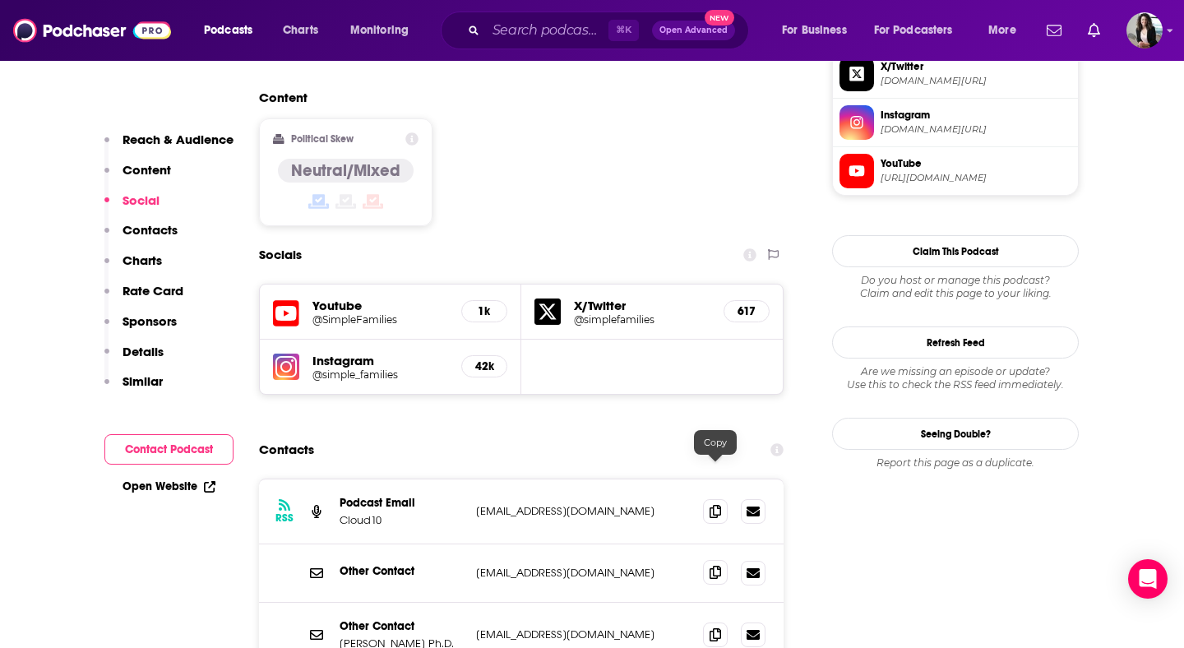
click at [720, 566] on icon at bounding box center [716, 572] width 12 height 13
click at [720, 628] on icon at bounding box center [716, 634] width 12 height 13
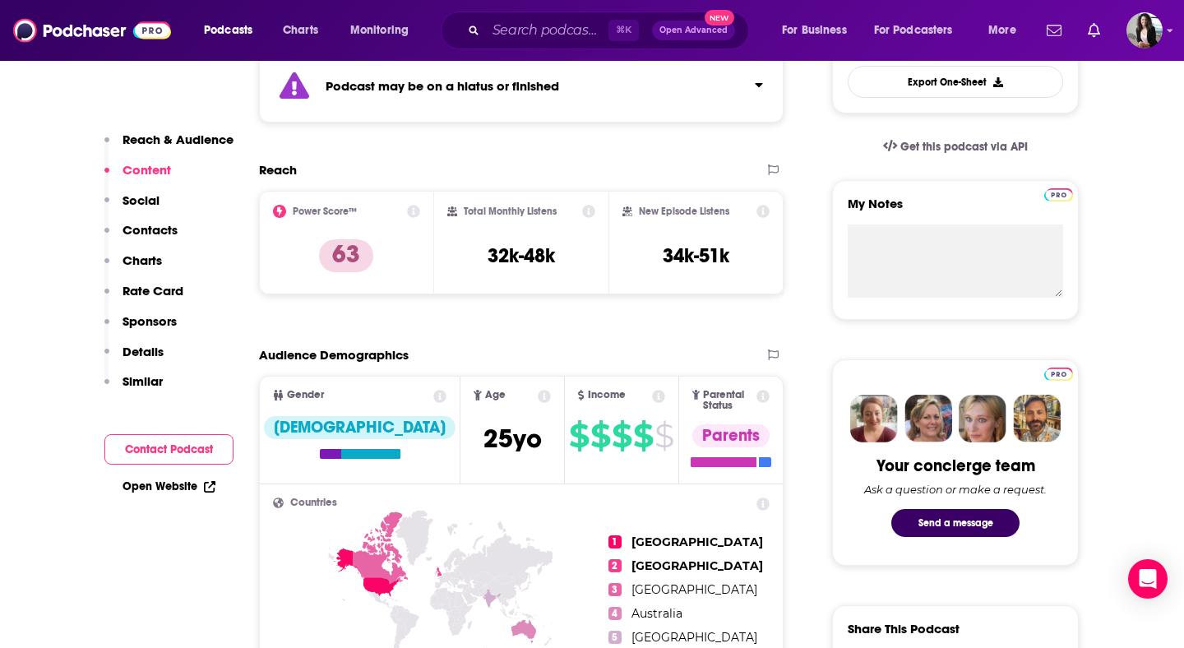
scroll to position [118, 0]
